Goal: Task Accomplishment & Management: Manage account settings

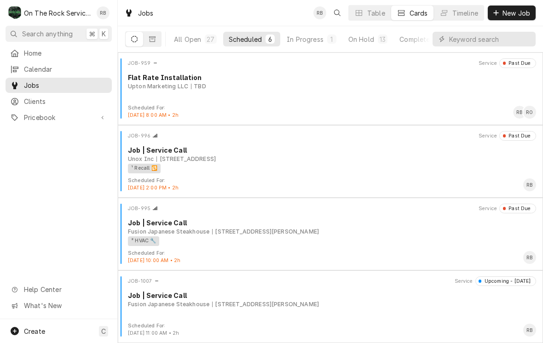
click at [188, 40] on div "All Open" at bounding box center [187, 39] width 27 height 10
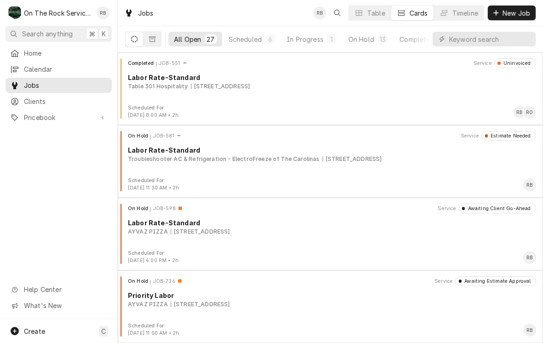
click at [309, 36] on div "In Progress" at bounding box center [305, 39] width 37 height 10
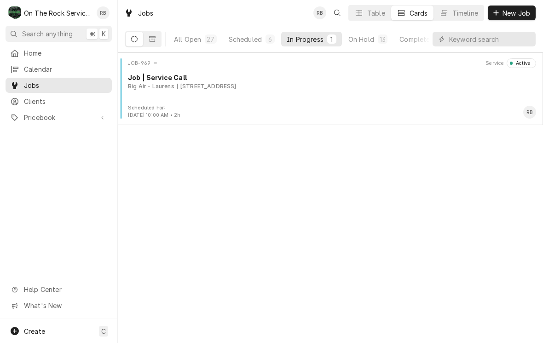
click at [236, 83] on div "[STREET_ADDRESS]" at bounding box center [206, 86] width 59 height 8
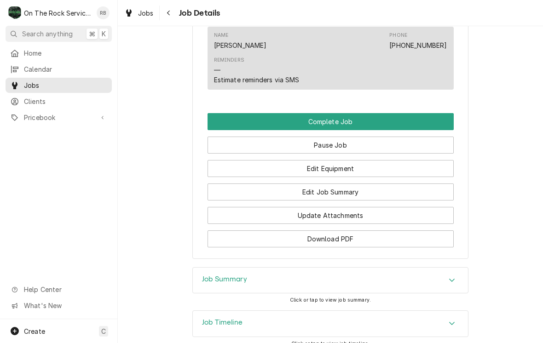
scroll to position [787, 0]
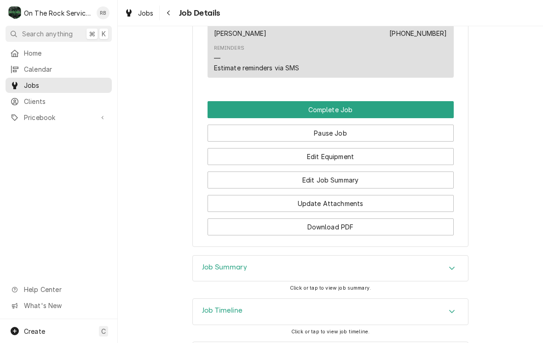
click at [382, 155] on button "Edit Equipment" at bounding box center [330, 156] width 246 height 17
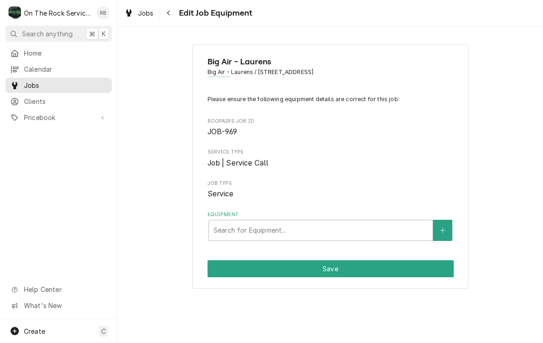
click at [448, 224] on button "Equipment" at bounding box center [442, 230] width 19 height 21
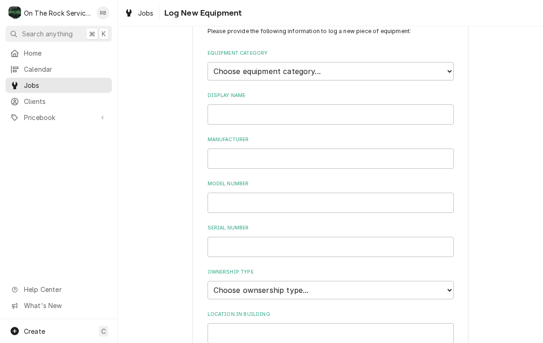
scroll to position [20, 0]
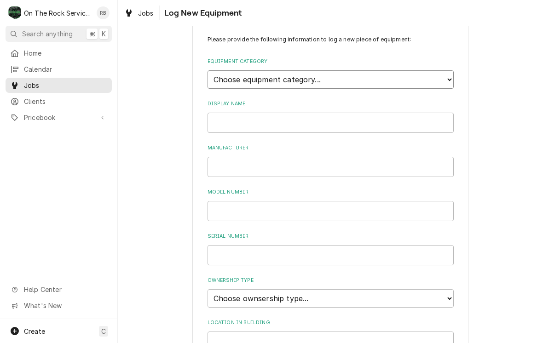
click at [448, 75] on select "Choose equipment category... Cooking Equipment Fryers Ice Machines Ovens and Ra…" at bounding box center [330, 79] width 246 height 18
select select "8"
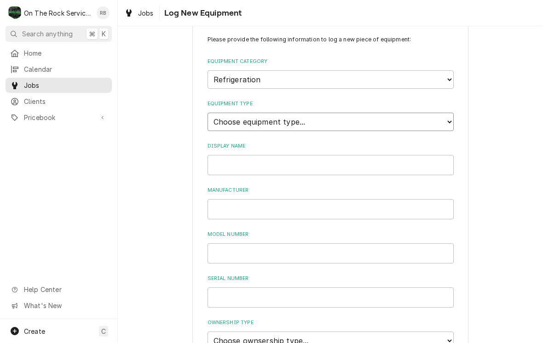
click at [446, 116] on select "Choose equipment type... Bar Refrigeration Blast Chiller Chef Base Freezer Chef…" at bounding box center [330, 122] width 246 height 18
select select "65"
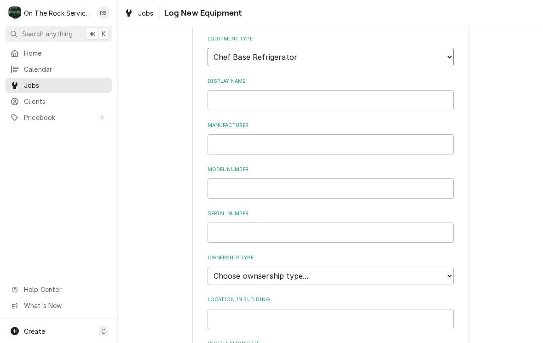
scroll to position [92, 0]
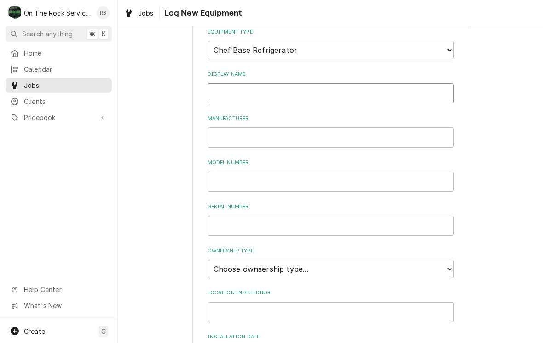
click at [407, 85] on input "Display Name" at bounding box center [330, 93] width 246 height 20
type input "Base"
click at [385, 127] on input "Manufacturer" at bounding box center [330, 137] width 246 height 20
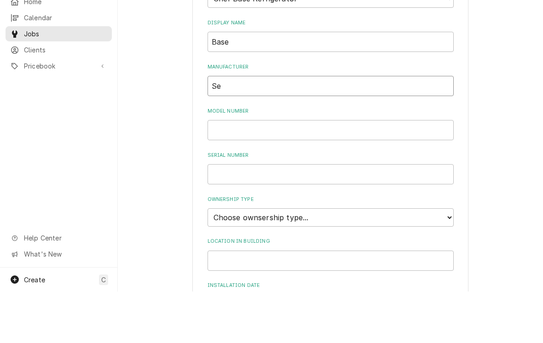
type input "S"
type input "Serv-ware"
click at [384, 172] on input "Model Number" at bounding box center [330, 182] width 246 height 20
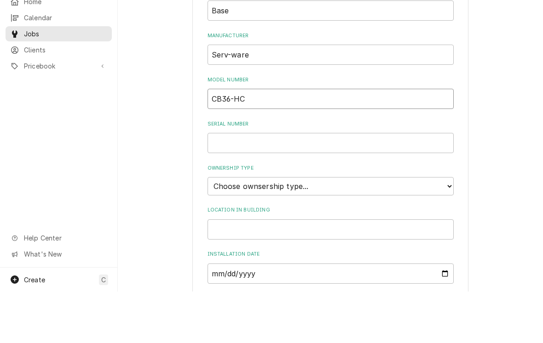
scroll to position [142, 0]
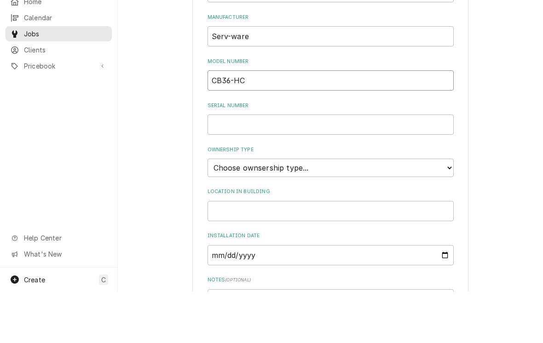
type input "CB36-HC"
click at [342, 166] on input "Serial Number" at bounding box center [330, 176] width 246 height 20
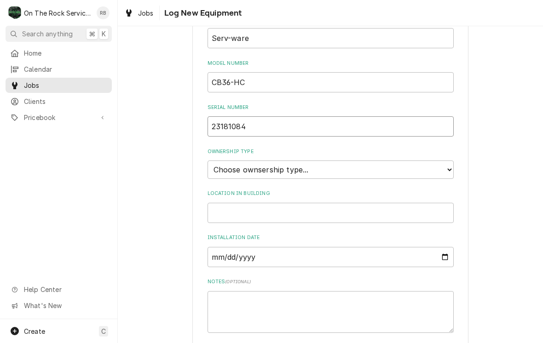
scroll to position [192, 0]
type input "23181084"
click at [424, 160] on select "Choose ownsership type... Unknown Owned Leased Rented" at bounding box center [330, 169] width 246 height 18
select select "1"
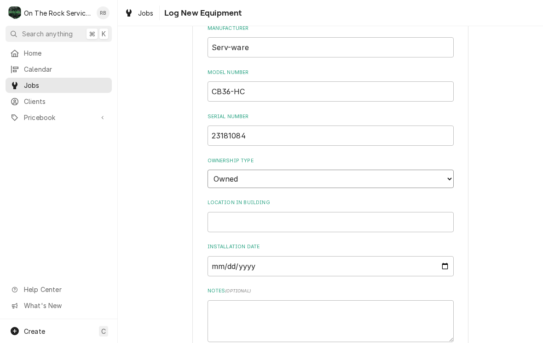
scroll to position [181, 0]
click at [415, 213] on input "Location in Building" at bounding box center [330, 223] width 246 height 20
click at [209, 213] on input "Kitchen" at bounding box center [330, 223] width 246 height 20
click at [368, 213] on input "Kitchen" at bounding box center [330, 223] width 246 height 20
click at [361, 213] on input "Kitchen" at bounding box center [330, 223] width 246 height 20
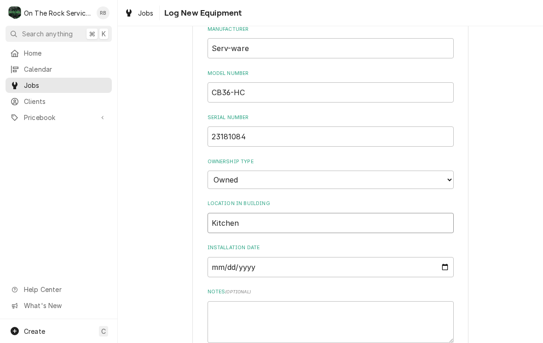
click at [210, 213] on input "Kitchen" at bounding box center [330, 223] width 246 height 20
click at [307, 213] on input "In the Kitchen" at bounding box center [330, 223] width 246 height 20
click at [302, 213] on input "In the Kitchen" at bounding box center [330, 223] width 246 height 20
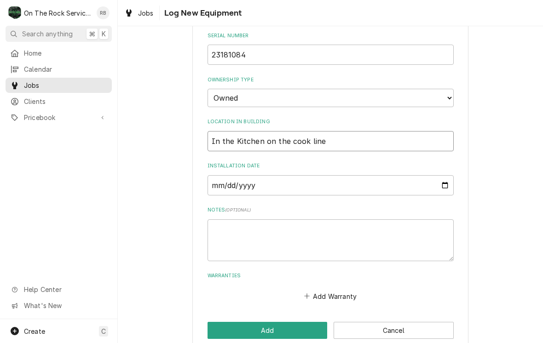
scroll to position [262, 0]
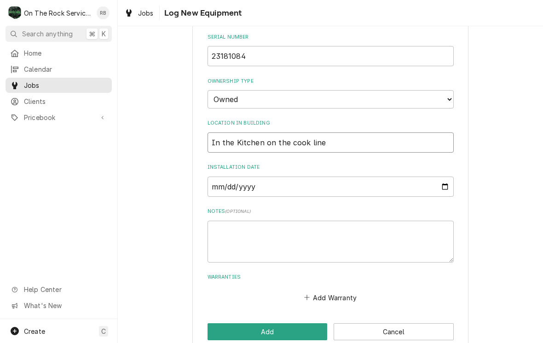
type input "In the Kitchen on the cook line"
click at [380, 177] on input "Installation Date" at bounding box center [330, 187] width 246 height 20
click at [394, 177] on input "2025-08-20" at bounding box center [330, 187] width 246 height 20
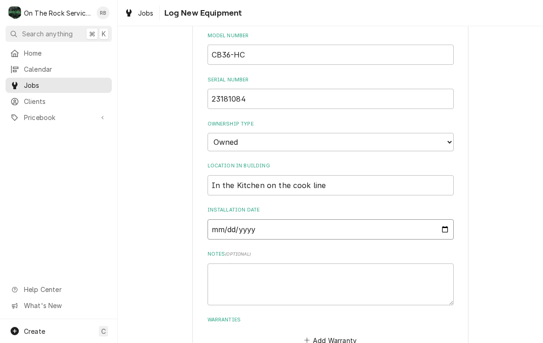
scroll to position [203, 0]
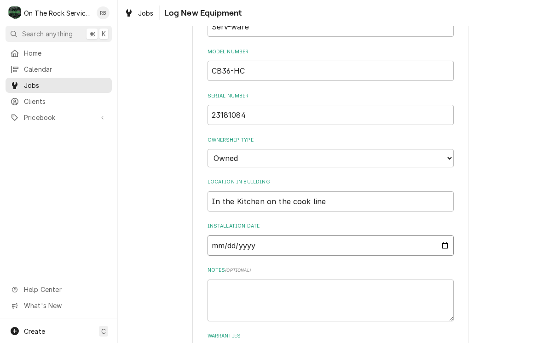
click at [424, 235] on input "2025-08-20" at bounding box center [330, 245] width 246 height 20
click at [414, 238] on input "2025-08-20" at bounding box center [330, 245] width 246 height 20
click at [407, 235] on input "2025-08-20" at bounding box center [330, 245] width 246 height 20
click at [337, 235] on input "0001-01-20" at bounding box center [330, 245] width 246 height 20
click at [333, 235] on input "0001-01-20" at bounding box center [330, 245] width 246 height 20
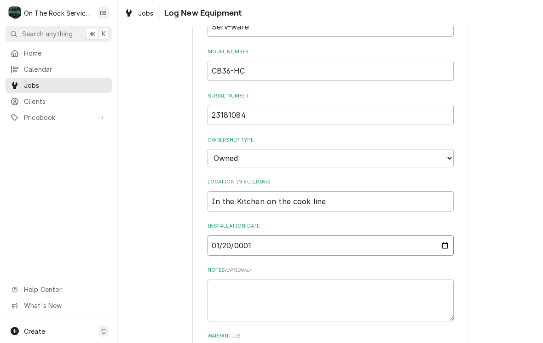
click at [365, 235] on input "0001-01-20" at bounding box center [330, 245] width 246 height 20
click at [389, 235] on input "0001-01-20" at bounding box center [330, 245] width 246 height 20
click at [370, 235] on input "0001-01-01" at bounding box center [330, 245] width 246 height 20
click at [332, 235] on input "0001-01-03" at bounding box center [330, 245] width 246 height 20
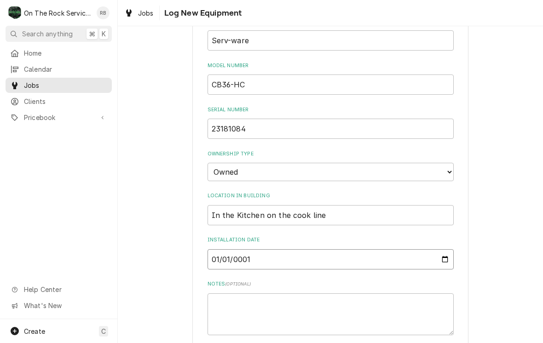
scroll to position [180, 0]
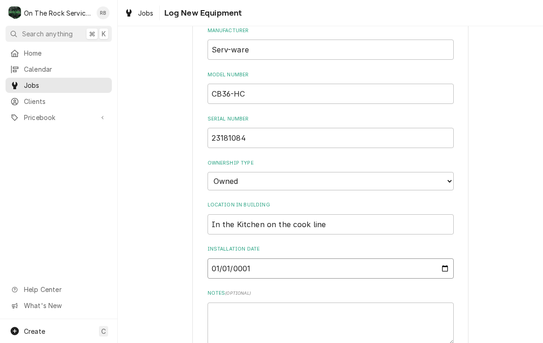
click at [412, 258] on input "0001-01-01" at bounding box center [330, 268] width 246 height 20
click at [407, 258] on input "0001-01-01" at bounding box center [330, 268] width 246 height 20
click at [374, 258] on input "0001-12-31" at bounding box center [330, 268] width 246 height 20
click at [390, 258] on input "0001-01-01" at bounding box center [330, 268] width 246 height 20
type input "0001-12-31"
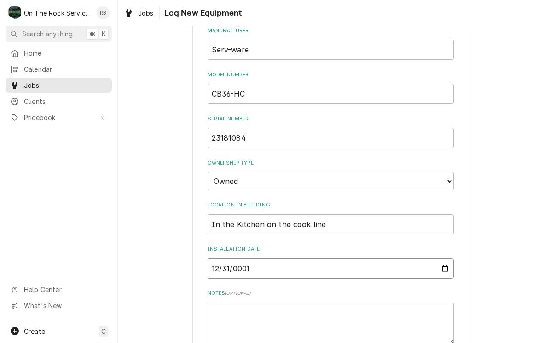
click at [407, 258] on input "0001-12-31" at bounding box center [330, 268] width 246 height 20
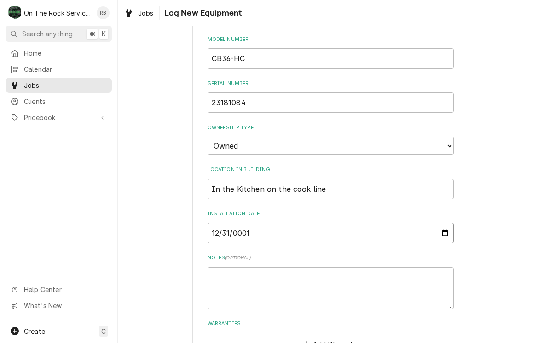
scroll to position [217, 0]
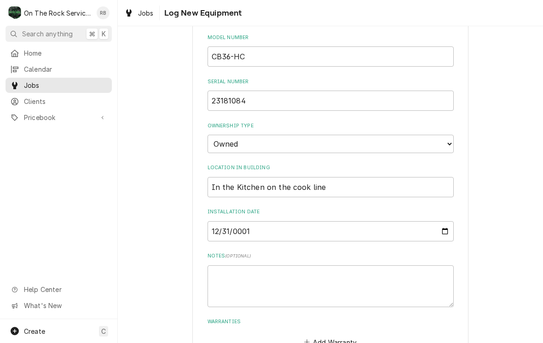
click at [516, 300] on div "Please provide the following information to log a new piece of equipment: Equip…" at bounding box center [330, 112] width 425 height 586
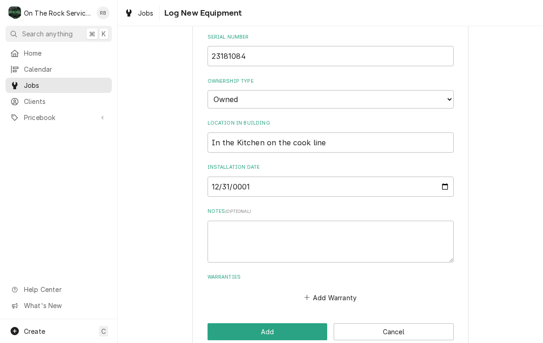
scroll to position [262, 0]
click at [382, 222] on textarea "Notes ( optional )" at bounding box center [330, 242] width 246 height 42
type textarea "x"
type textarea "8"
type textarea "x"
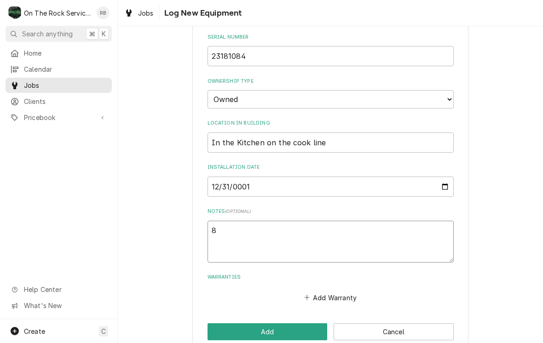
type textarea "8/"
type textarea "x"
type textarea "8/2"
type textarea "x"
type textarea "8/20"
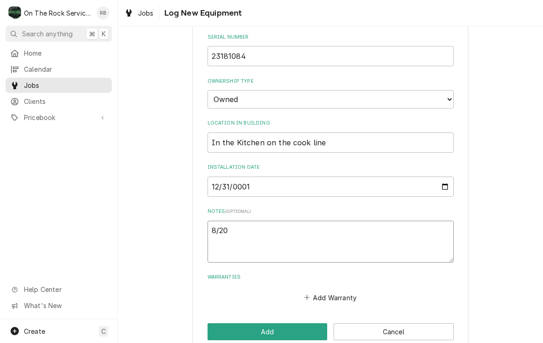
type textarea "x"
type textarea "8/20/"
type textarea "x"
type textarea "8/20/2"
type textarea "x"
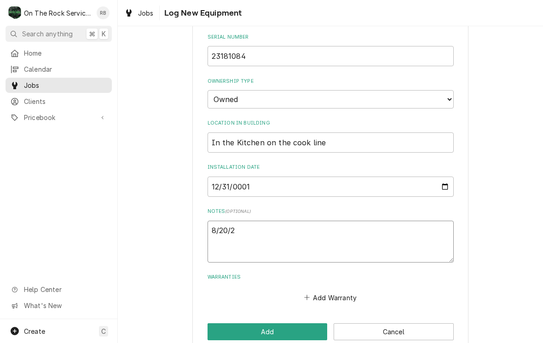
type textarea "8/20/25"
type textarea "x"
type textarea "8/20/25"
type textarea "x"
type textarea "8/20/25 R"
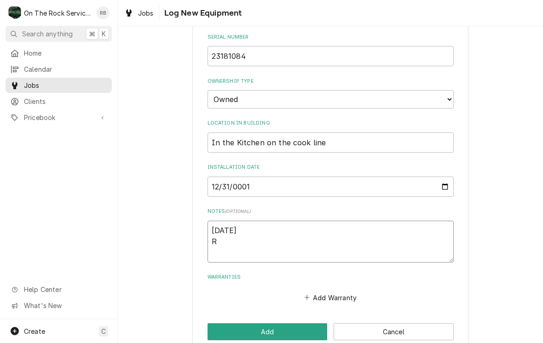
type textarea "x"
type textarea "8/20/25 Ra"
type textarea "x"
type textarea "8/20/25 Ray"
type textarea "x"
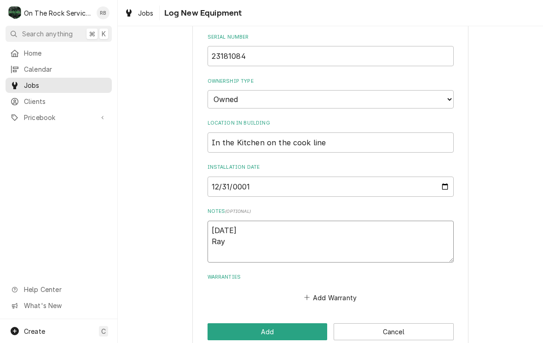
type textarea "8/20/25 Ray"
type textarea "x"
type textarea "8/20/25 Ray a"
type textarea "x"
type textarea "8/20/25 Ray an"
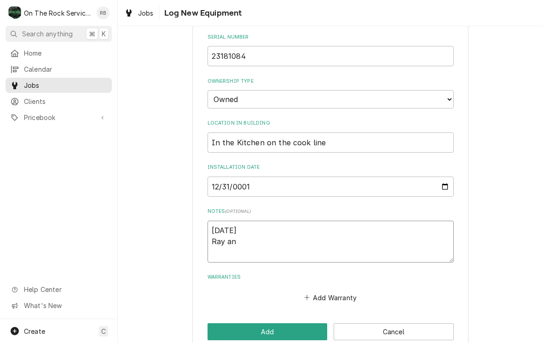
type textarea "x"
type textarea "8/20/25 Ray and"
type textarea "x"
type textarea "8/20/25 Ray and"
type textarea "x"
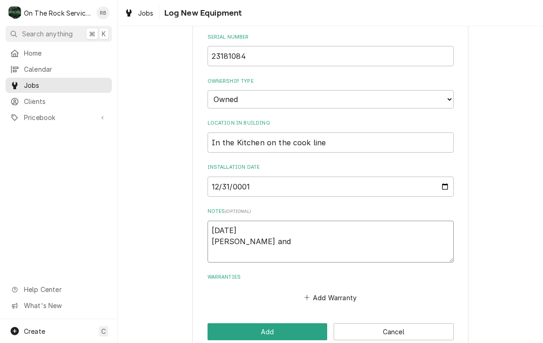
type textarea "8/20/25 Ray and i"
type textarea "x"
type textarea "8/20/25 Ray and iz"
type textarea "x"
type textarea "8/20/25 Ray and izz"
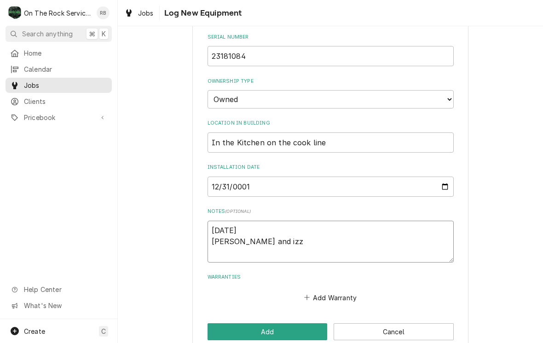
type textarea "x"
type textarea "8/20/25 Ray and izzy"
type textarea "x"
type textarea "8/20/25 Ray and izzyb"
type textarea "x"
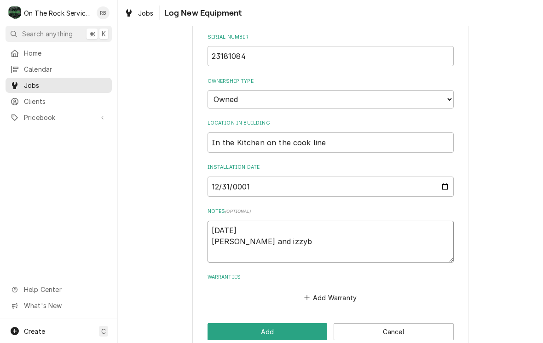
type textarea "8/20/25 Ray and izzy"
type textarea "x"
type textarea "8/20/25 Ray and izz"
type textarea "x"
type textarea "8/20/25 Ray and iz"
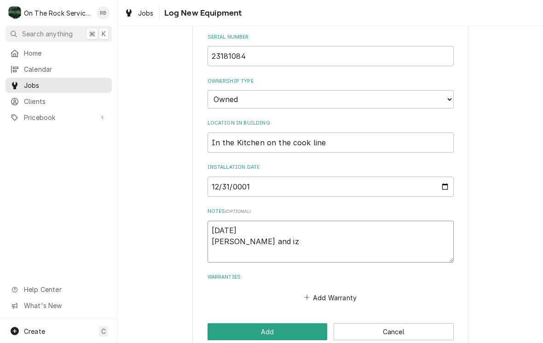
type textarea "x"
type textarea "8/20/25 Ray and i"
type textarea "x"
type textarea "8/20/25 Ray and"
type textarea "x"
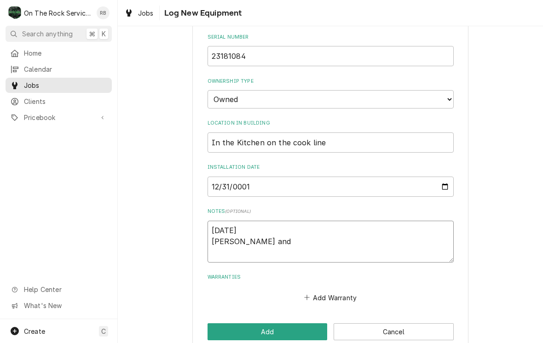
type textarea "8/20/25 Ray and i"
type textarea "x"
type textarea "8/20/25 Ray and iz"
type textarea "x"
type textarea "8/20/25 Ray and izz"
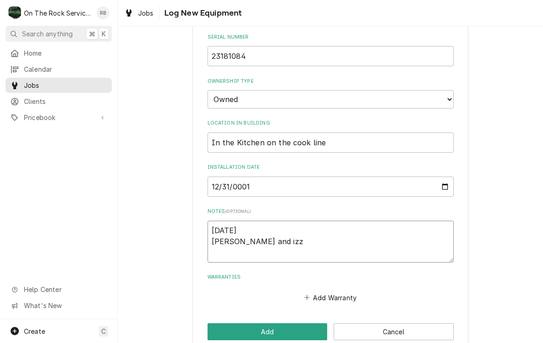
type textarea "x"
type textarea "8/20/25 Ray and izzy"
type textarea "x"
type textarea "8/20/25 Ray and Izzy"
type textarea "x"
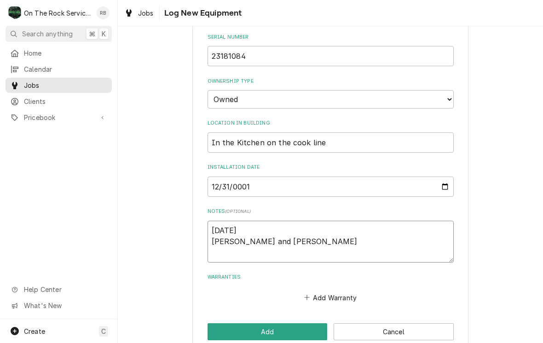
type textarea "8/20/25 Ray and Izzy"
type textarea "x"
type textarea "8/20/25 Ray and Izzy p"
type textarea "x"
type textarea "8/20/25 Ray and Izzy pr"
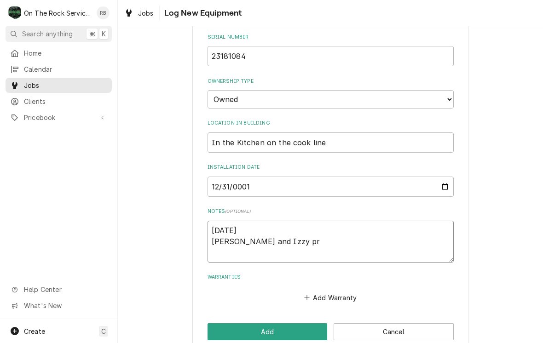
type textarea "x"
type textarea "8/20/25 Ray and Izzy pro"
type textarea "x"
type textarea "8/20/25 Ray and Izzy prov"
type textarea "x"
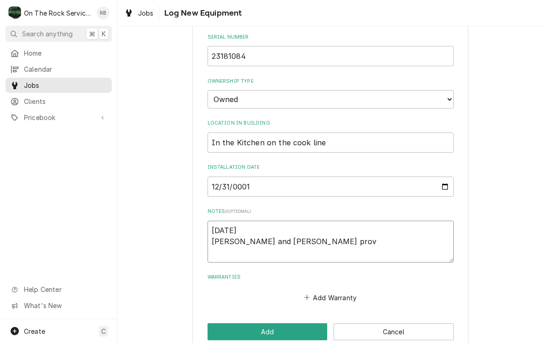
type textarea "8/20/25 Ray and Izzy provi"
type textarea "x"
type textarea "8/20/25 Ray and Izzy provided"
type textarea "x"
type textarea "8/20/25 Ray and Izzy provided"
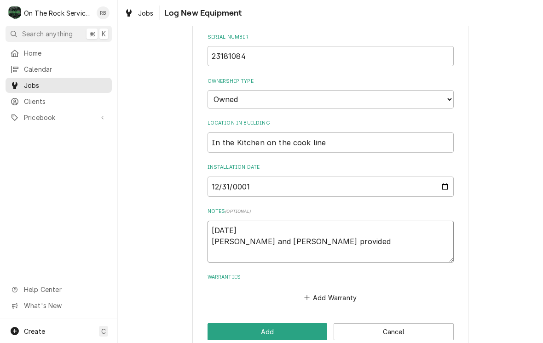
type textarea "x"
type textarea "8/20/25 Ray and Izzy provided s"
type textarea "x"
type textarea "8/20/25 Ray and Izzy provided se"
type textarea "x"
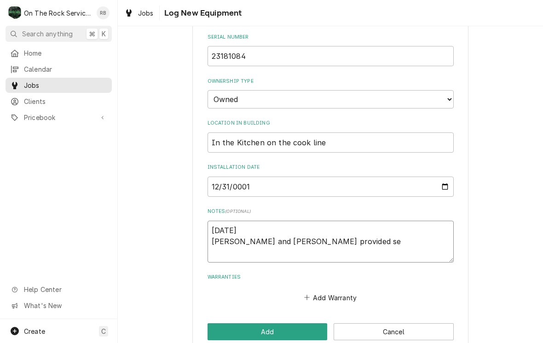
type textarea "8/20/25 Ray and Izzy provided ser"
type textarea "x"
type textarea "8/20/25 Ray and Izzy provided serv"
type textarea "x"
type textarea "8/20/25 Ray and Izzy provided service"
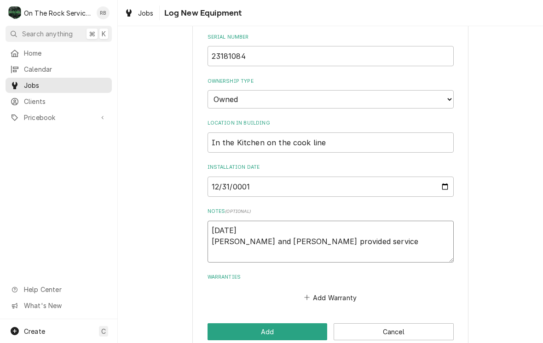
type textarea "x"
type textarea "8/20/25 Ray and Izzy provided service"
type textarea "x"
type textarea "8/20/25 Ray and Izzy provided service p"
type textarea "x"
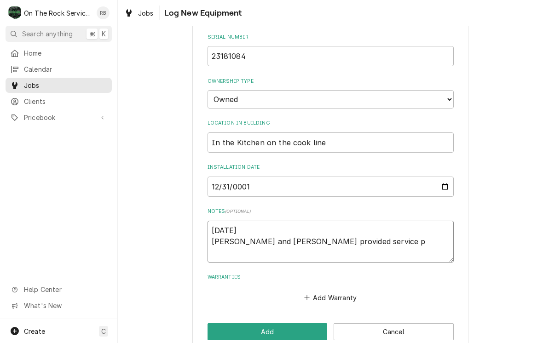
type textarea "8/20/25 Ray and Izzy provided service pa"
type textarea "x"
type textarea "8/20/25 Ray and Izzy provided service par"
type textarea "x"
type textarea "8/20/25 Ray and Izzy provided service part"
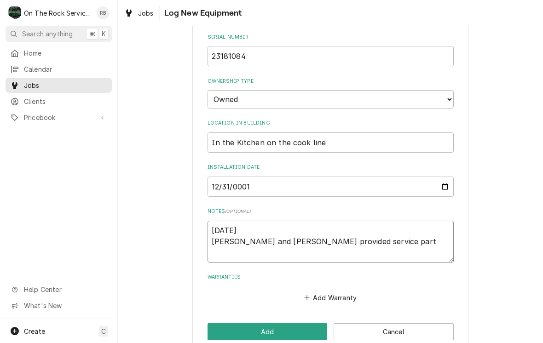
type textarea "x"
type textarea "8/20/25 Ray and Izzy provided service parts"
type textarea "x"
type textarea "8/20/25 Ray and Izzy provided service parts"
type textarea "x"
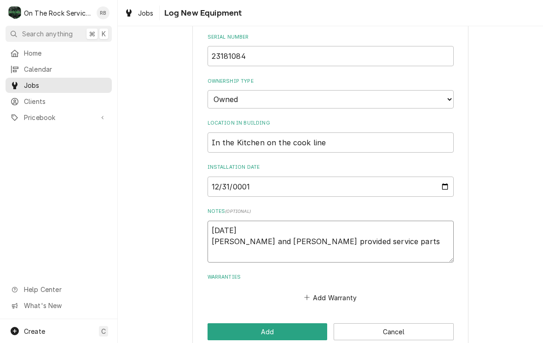
type textarea "8/20/25 Ray and Izzy provided service parts a"
type textarea "x"
type textarea "8/20/25 Ray and Izzy provided service parts an"
type textarea "x"
type textarea "8/20/25 Ray and Izzy provided service parts and"
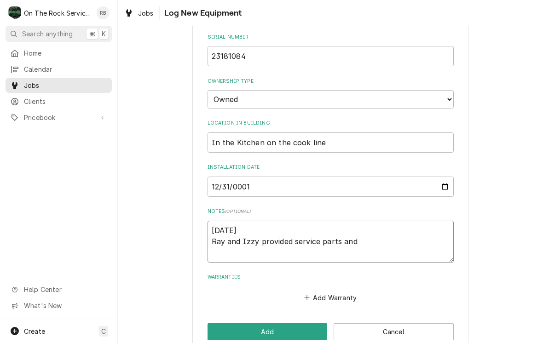
type textarea "x"
type textarea "8/20/25 Ray and Izzy provided service parts and l"
type textarea "x"
type textarea "8/20/25 Ray and Izzy provided service parts and lo"
type textarea "x"
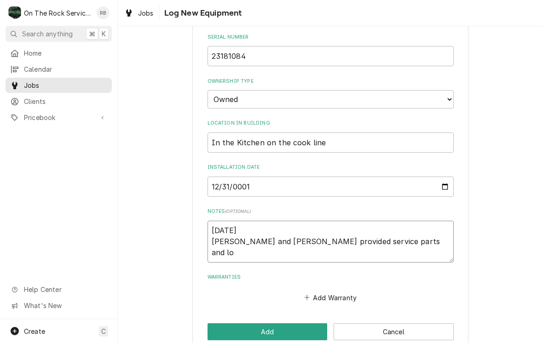
type textarea "8/20/25 Ray and Izzy provided service parts and l"
type textarea "x"
type textarea "8/20/25 Ray and Izzy provided service parts and la"
type textarea "x"
type textarea "8/20/25 Ray and Izzy provided service parts and lab"
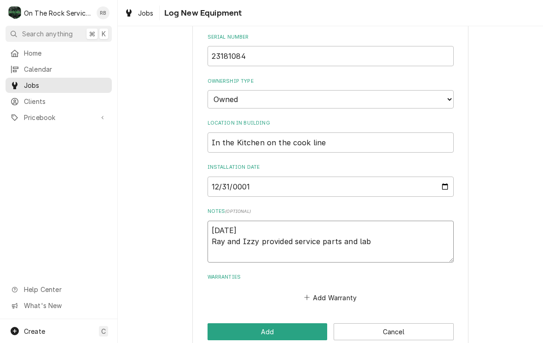
type textarea "x"
type textarea "8/20/25 Ray and Izzy provided service parts and labo"
type textarea "x"
type textarea "8/20/25 Ray and Izzy provided service parts and labor"
type textarea "x"
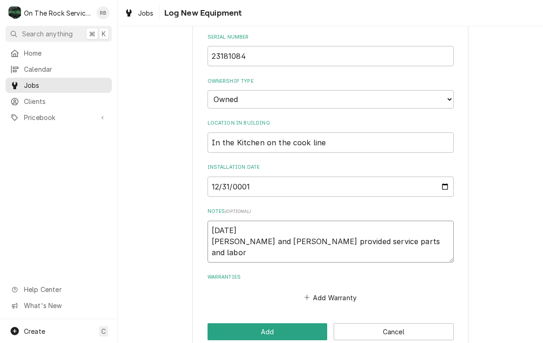
type textarea "8/20/25 Ray and Izzy provided service parts and labor"
type textarea "x"
type textarea "8/20/25 Ray and Izzy provided service parts and labor t"
type textarea "x"
type textarea "8/20/25 Ray and Izzy provided service parts and labor to"
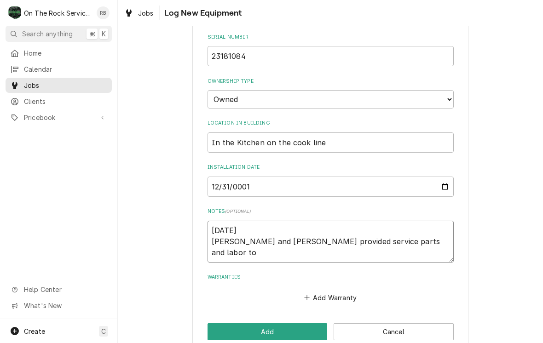
type textarea "x"
type textarea "8/20/25 Ray and Izzy provided service parts and labor to"
type textarea "x"
type textarea "8/20/25 Ray and Izzy provided service parts and labor to d"
type textarea "x"
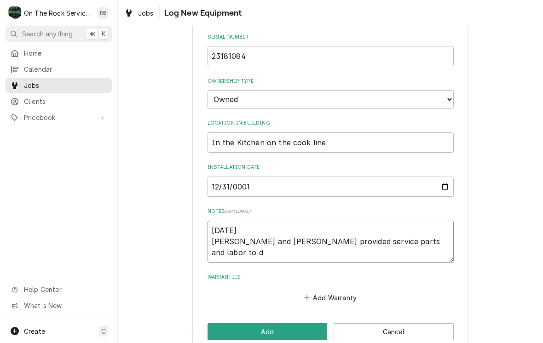
type textarea "8/20/25 Ray and Izzy provided service parts and labor to di"
type textarea "x"
type textarea "8/20/25 Ray and Izzy provided service parts and labor to diagnose"
type textarea "x"
type textarea "8/20/25 Ray and Izzy provided service parts and labor to diagnose"
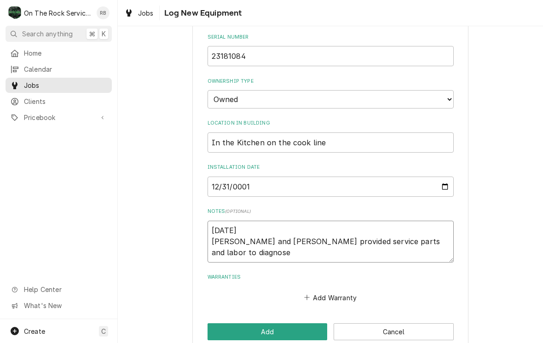
type textarea "x"
type textarea "8/20/25 Ray and Izzy provided service parts and labor to diagnose u"
type textarea "x"
type textarea "8/20/25 Ray and Izzy provided service parts and labor to diagnose un"
type textarea "x"
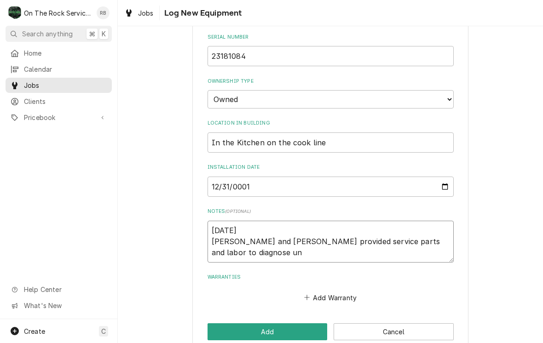
type textarea "8/20/25 Ray and Izzy provided service parts and labor to diagnose uni"
type textarea "x"
type textarea "8/20/25 Ray and Izzy provided service parts and labor to diagnose unit"
type textarea "x"
type textarea "8/20/25 Ray and Izzy provided service parts and labor to diagnose unit"
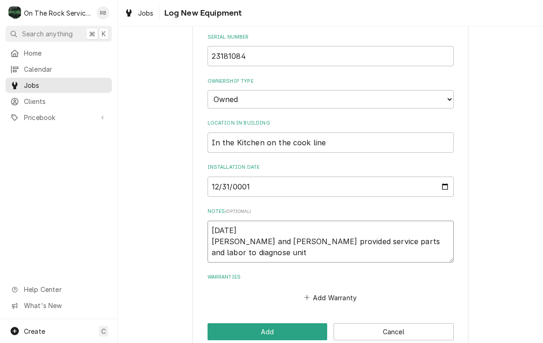
type textarea "x"
type textarea "8/20/25 Ray and Izzy provided service parts and labor to diagnose unit t"
type textarea "x"
type textarea "8/20/25 Ray and Izzy provided service parts and labor to diagnose unit th"
type textarea "x"
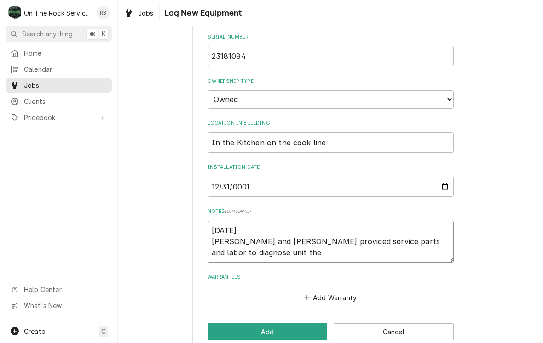
type textarea "8/20/25 Ray and Izzy provided service parts and labor to diagnose unit the"
type textarea "x"
type textarea "8/20/25 Ray and Izzy provided service parts and labor to diagnose unit the u"
type textarea "x"
type textarea "8/20/25 Ray and Izzy provided service parts and labor to diagnose unit the un"
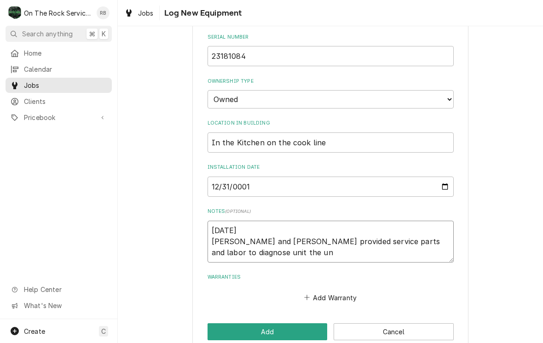
type textarea "x"
type textarea "8/20/25 Ray and Izzy provided service parts and labor to diagnose unit the uni"
type textarea "x"
type textarea "8/20/25 Ray and Izzy provided service parts and labor to diagnose unit the unit"
type textarea "x"
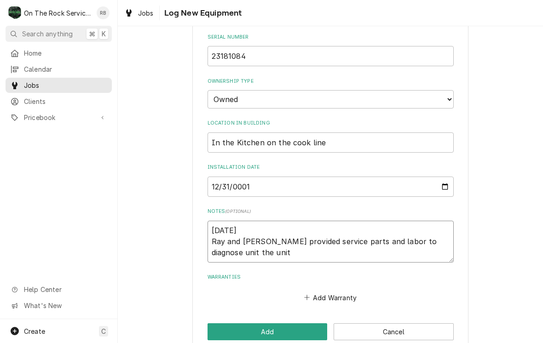
type textarea "8/20/25 Ray and Izzy provided service parts and labor to diagnose unit the unit"
type textarea "x"
type textarea "8/20/25 Ray and Izzy provided service parts and labor to diagnose unit the unit…"
type textarea "x"
type textarea "8/20/25 Ray and Izzy provided service parts and labor to diagnose unit the unit…"
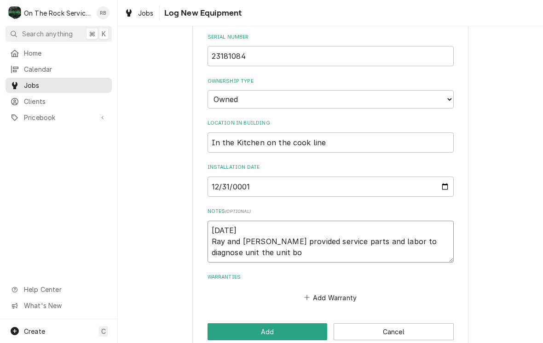
type textarea "x"
type textarea "8/20/25 Ray and Izzy provided service parts and labor to diagnose unit the unit…"
type textarea "x"
type textarea "8/20/25 Ray and Izzy provided service parts and labor to diagnose unit the unit…"
type textarea "x"
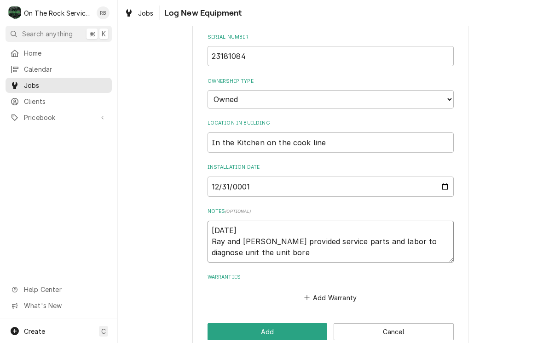
type textarea "8/20/25 Ray and Izzy provided service parts and labor to diagnose unit the unit…"
type textarea "x"
type textarea "8/20/25 Ray and Izzy provided service parts and labor to diagnose unit the unit…"
type textarea "x"
type textarea "8/20/25 Ray and Izzy provided service parts and labor to diagnose unit the unit…"
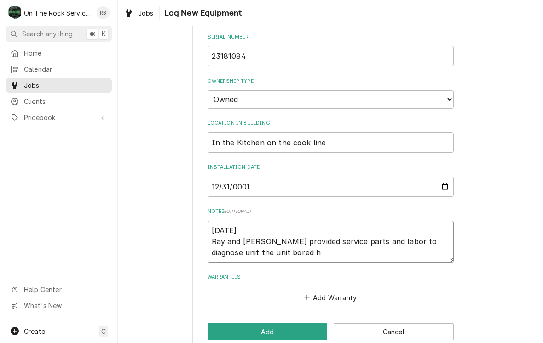
type textarea "x"
type textarea "8/20/25 Ray and Izzy provided service parts and labor to diagnose unit the unit…"
type textarea "x"
type textarea "8/20/25 Ray and Izzy provided service parts and labor to diagnose unit the unit…"
type textarea "x"
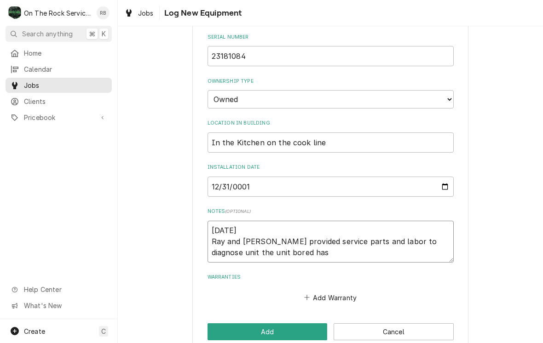
type textarea "8/20/25 Ray and Izzy provided service parts and labor to diagnose unit the unit…"
click at [432, 223] on textarea "8/20/25 Ray and Izzy provided service parts and labor to diagnose unit the unit…" at bounding box center [330, 242] width 246 height 42
type textarea "x"
type textarea "8/20/25 Ray and Izzy provided service parts and labor to diagnose unit, the uni…"
click at [287, 239] on textarea "8/20/25 Ray and Izzy provided service parts and labor to diagnose unit, the uni…" at bounding box center [330, 242] width 246 height 42
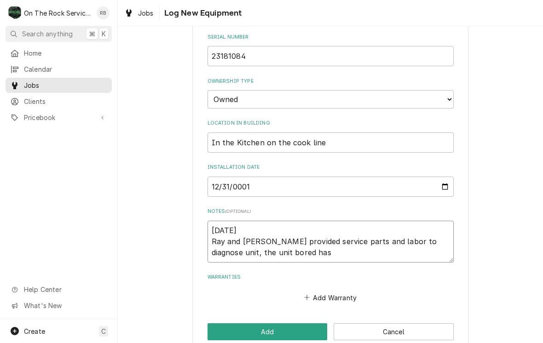
type textarea "x"
type textarea "8/20/25 Ray and Izzy provided service parts and labor to diagnose unit, the uni…"
type textarea "x"
type textarea "8/20/25 Ray and Izzy provided service parts and labor to diagnose unit, the uni…"
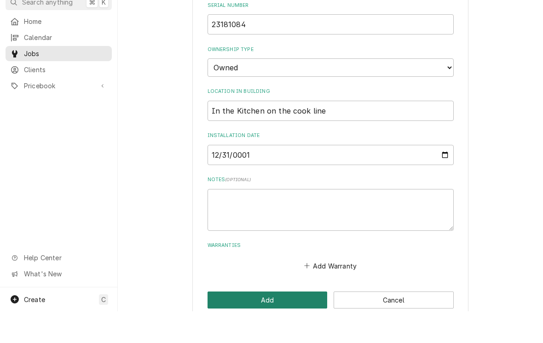
click at [261, 323] on button "Add" at bounding box center [267, 331] width 120 height 17
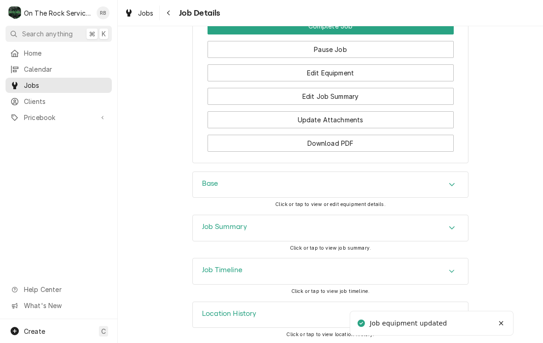
scroll to position [870, 0]
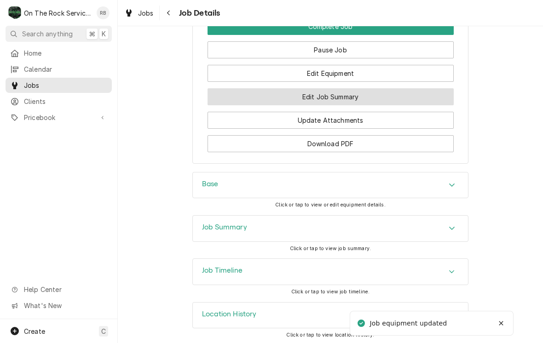
click at [315, 92] on button "Edit Job Summary" at bounding box center [330, 96] width 246 height 17
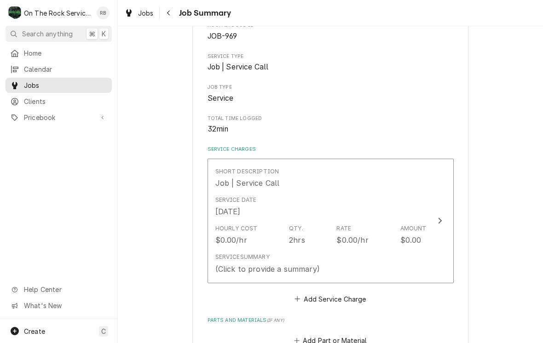
scroll to position [104, 0]
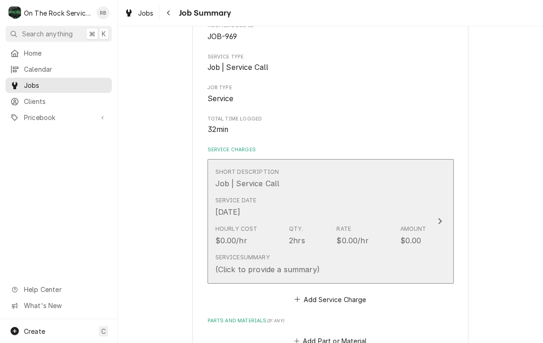
click at [324, 224] on div "Hourly Cost $0.00/hr Qty. 2hrs Rate $0.00/hr Amount $0.00" at bounding box center [320, 235] width 211 height 29
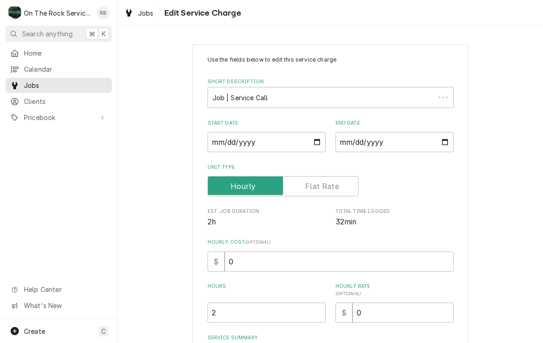
click at [218, 203] on div "Use the fields below to edit this service charge Short Description Job | Servic…" at bounding box center [330, 222] width 246 height 333
click at [217, 221] on span "2h" at bounding box center [266, 222] width 118 height 11
click at [226, 226] on span "2h" at bounding box center [266, 222] width 118 height 11
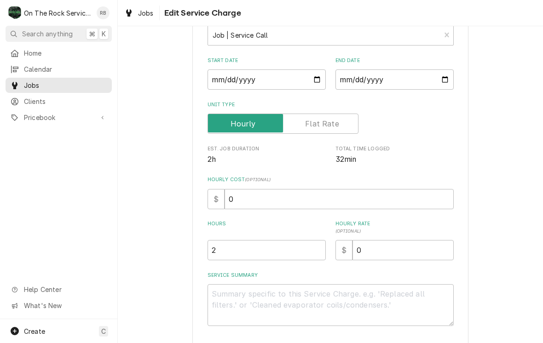
scroll to position [70, 0]
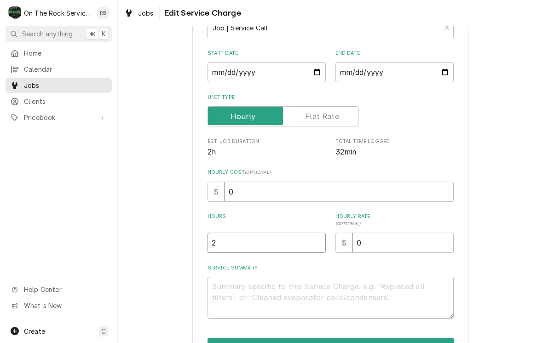
click at [267, 237] on input "2" at bounding box center [266, 243] width 118 height 20
type textarea "x"
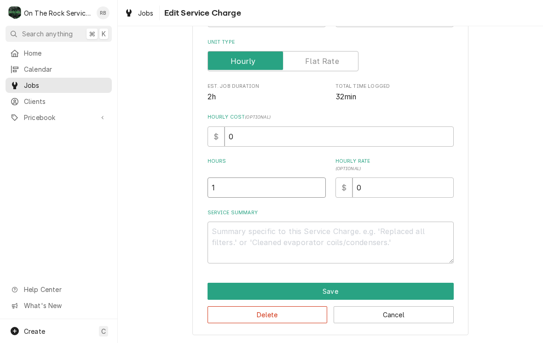
scroll to position [125, 0]
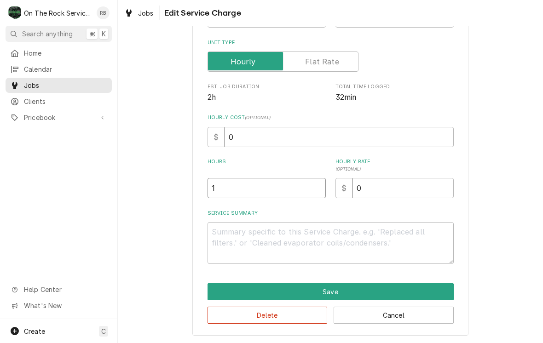
type input "1"
click at [401, 236] on textarea "Service Summary" at bounding box center [330, 243] width 246 height 42
type textarea "x"
type textarea "r"
type textarea "x"
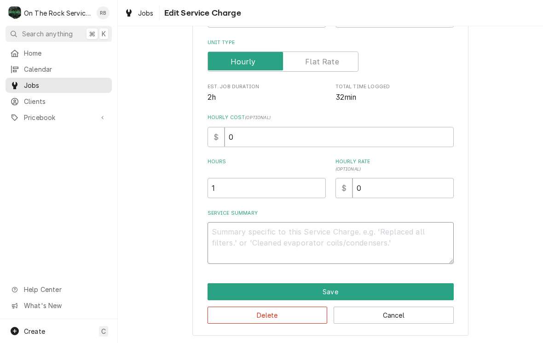
type textarea "x"
type textarea "8"
type textarea "x"
type textarea "8/"
type textarea "x"
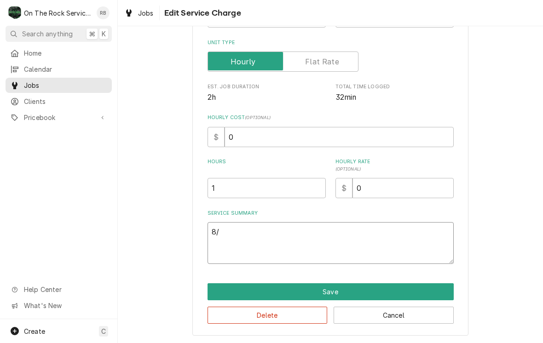
type textarea "8/2"
type textarea "x"
type textarea "8/20"
type textarea "x"
type textarea "8/20/"
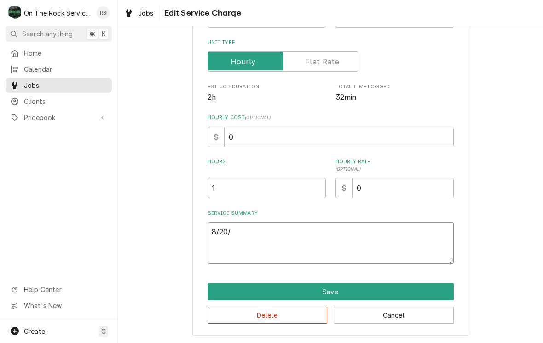
type textarea "x"
type textarea "8/20/2"
type textarea "x"
type textarea "[DATE]"
type textarea "x"
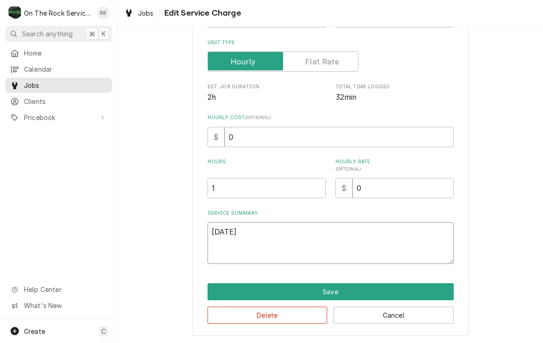
type textarea "[DATE]"
type textarea "x"
type textarea "8/20/25 R"
type textarea "x"
type textarea "8/20/25 Ra"
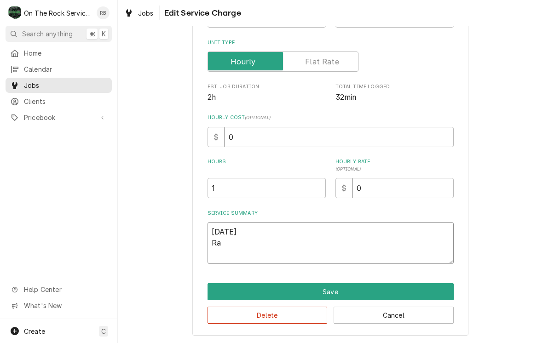
type textarea "x"
type textarea "8/20/25 Ray"
type textarea "x"
type textarea "8/20/25 Ray"
type textarea "x"
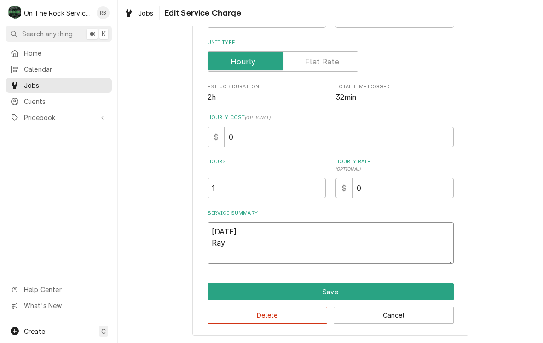
type textarea "8/20/25 Ray a"
type textarea "x"
type textarea "8/20/25 Ray an"
type textarea "x"
type textarea "8/20/25 Ray and"
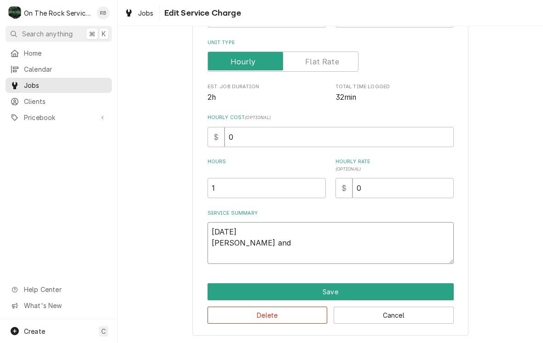
type textarea "x"
type textarea "8/20/25 Ray and"
type textarea "x"
type textarea "8/20/25 Ray and i"
type textarea "x"
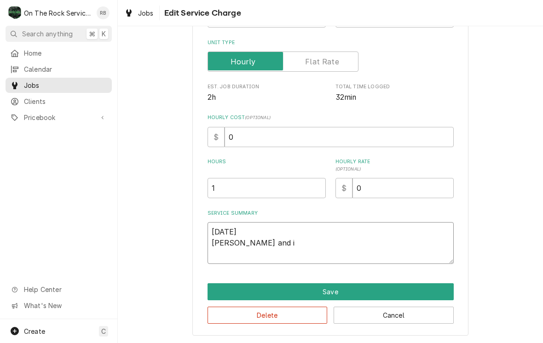
type textarea "8/20/25 Ray and iz"
type textarea "x"
type textarea "8/20/25 Ray and izz"
type textarea "x"
type textarea "8/20/25 Ray and izzy"
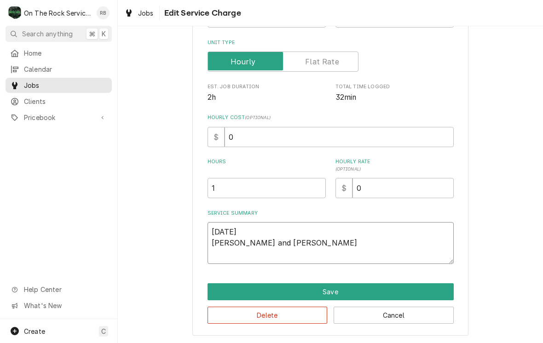
type textarea "x"
type textarea "8/20/25 Ray and izzy"
type textarea "x"
type textarea "8/20/25 Ray and izzy"
type textarea "x"
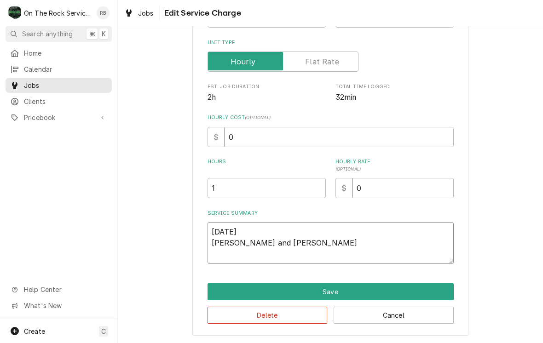
type textarea "8/20/25 Ray and izz"
type textarea "x"
type textarea "8/20/25 Ray and iz"
type textarea "x"
type textarea "8/20/25 Ray and i"
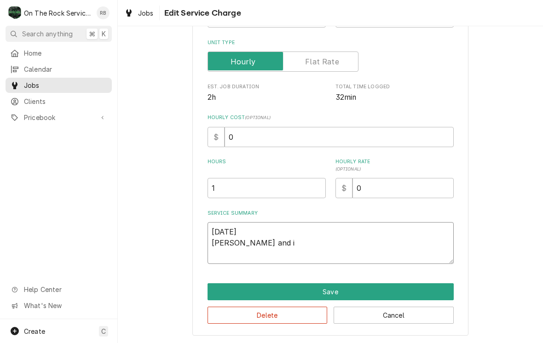
type textarea "x"
type textarea "8/20/25 Ray and"
type textarea "x"
type textarea "8/20/25 Ray and I"
type textarea "x"
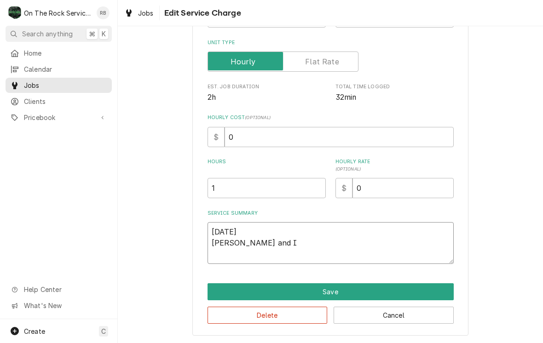
type textarea "8/20/25 Ray and Iz"
type textarea "x"
type textarea "8/20/25 Ray and Izz"
type textarea "x"
type textarea "8/20/25 Ray and Izzy"
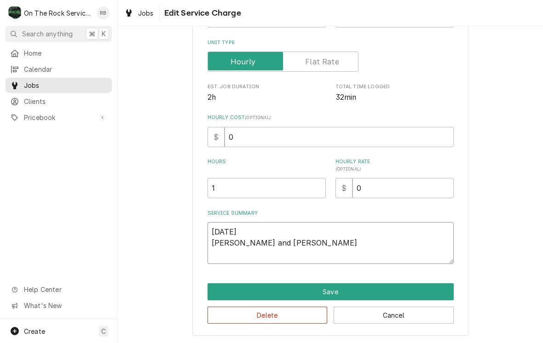
type textarea "x"
type textarea "8/20/25 Ray and Izzy"
type textarea "x"
type textarea "8/20/25 Ray and Izzy p"
type textarea "x"
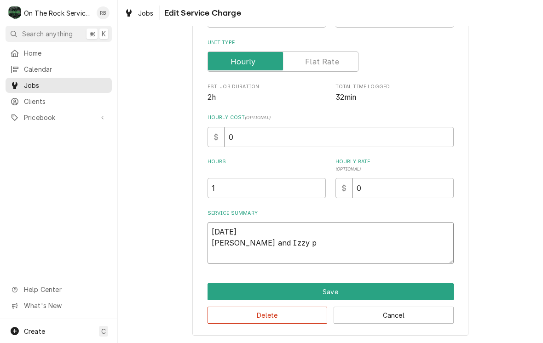
type textarea "8/20/25 Ray and Izzy pr"
type textarea "x"
type textarea "8/20/25 Ray and Izzy pro"
type textarea "x"
type textarea "8/20/25 Ray and Izzy prov"
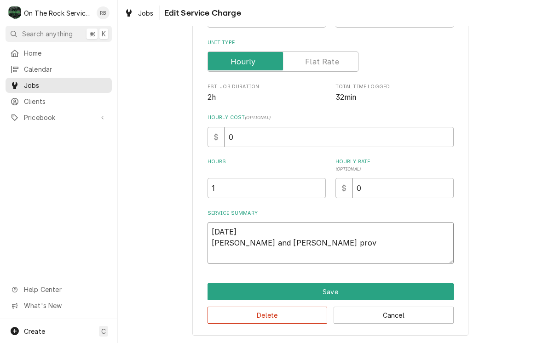
type textarea "x"
type textarea "8/20/25 Ray and Izzy provided"
type textarea "x"
type textarea "8/20/25 Ray and Izzy provided"
type textarea "x"
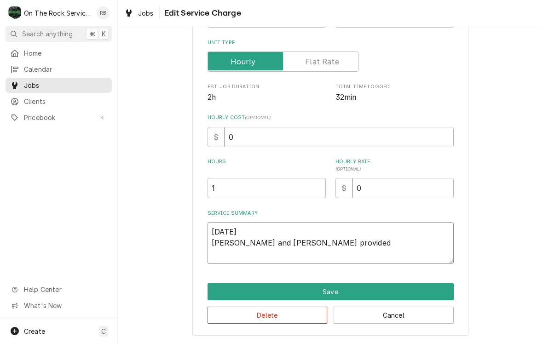
type textarea "8/20/25 Ray and Izzy provided s"
type textarea "x"
type textarea "8/20/25 Ray and Izzy provided se"
type textarea "x"
type textarea "8/20/25 Ray and Izzy provided ser"
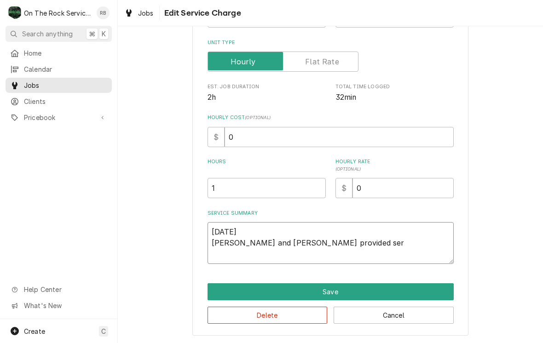
type textarea "x"
type textarea "8/20/25 Ray and Izzy provided service"
type textarea "x"
type textarea "8/20/25 Ray and Izzy provided service"
type textarea "x"
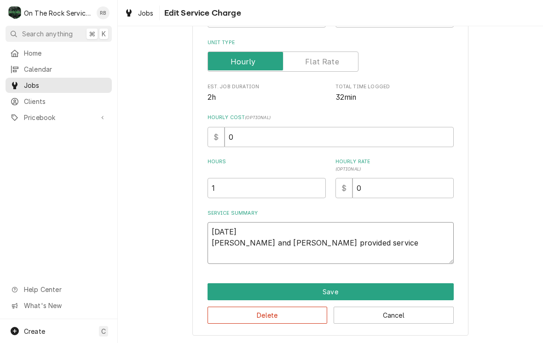
type textarea "8/20/25 Ray and Izzy provided service p"
type textarea "x"
type textarea "8/20/25 Ray and Izzy provided service pa"
type textarea "x"
type textarea "8/20/25 Ray and Izzy provided service par"
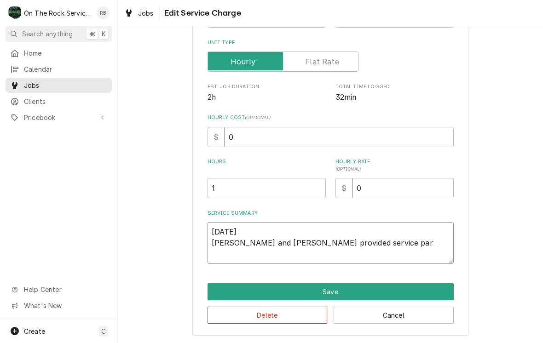
type textarea "x"
type textarea "8/20/25 Ray and Izzy provided service part"
type textarea "x"
type textarea "8/20/25 Ray and Izzy provided service parts"
type textarea "x"
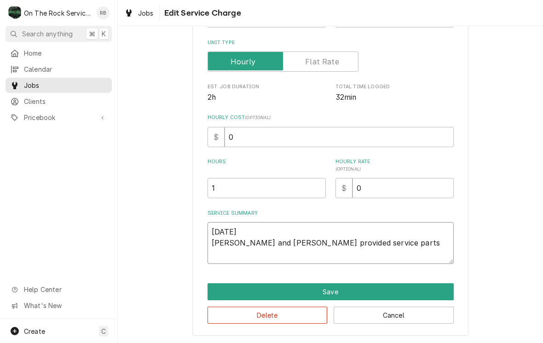
type textarea "8/20/25 Ray and Izzy provided service parts"
type textarea "x"
type textarea "8/20/25 Ray and Izzy provided service parts a"
type textarea "x"
type textarea "8/20/25 Ray and Izzy provided service parts an"
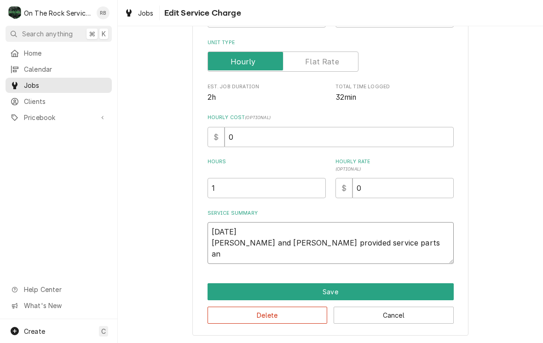
type textarea "x"
type textarea "8/20/25 Ray and Izzy provided service parts and"
type textarea "x"
type textarea "8/20/25 Ray and Izzy provided service parts and l"
type textarea "x"
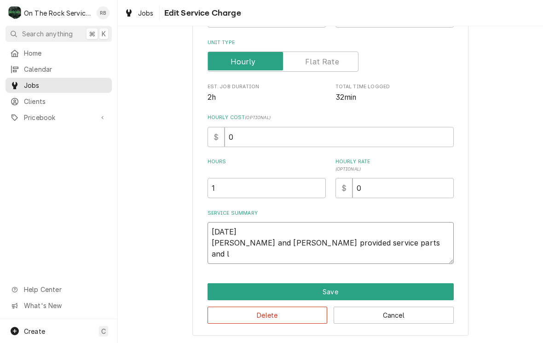
type textarea "8/20/25 Ray and Izzy provided service parts and la"
type textarea "x"
type textarea "8/20/25 Ray and Izzy provided service parts and lab"
type textarea "x"
type textarea "8/20/25 Ray and Izzy provided service parts and labo"
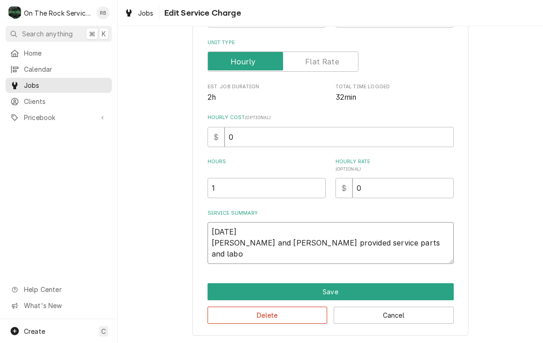
type textarea "x"
type textarea "8/20/25 Ray and Izzy provided service parts and labor"
type textarea "x"
type textarea "8/20/25 Ray and Izzy provided service parts and labor"
type textarea "x"
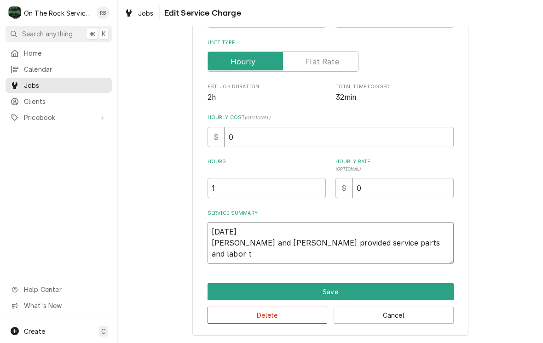
type textarea "8/20/25 Ray and Izzy provided service parts and labor to"
type textarea "x"
type textarea "8/20/25 Ray and Izzy provided service parts and labor top"
type textarea "x"
type textarea "8/20/25 Ray and Izzy provided service parts and labor to"
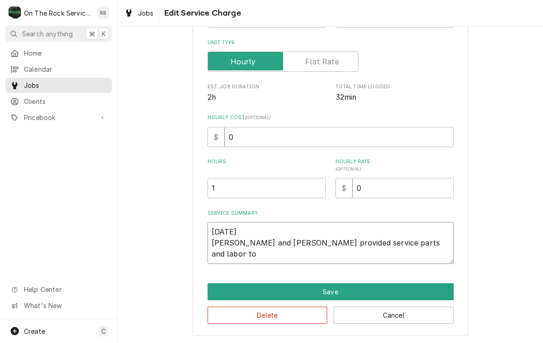
type textarea "x"
type textarea "8/20/25 Ray and Izzy provided service parts and labor to"
type textarea "x"
type textarea "8/20/25 Ray and Izzy provided service parts and labor to d"
type textarea "x"
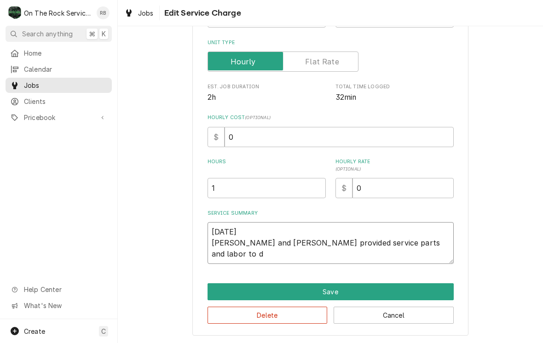
type textarea "8/20/25 Ray and Izzy provided service parts and labor to diagnose"
type textarea "x"
type textarea "8/20/25 Ray and Izzy provided service parts and labor to diagnose"
type textarea "x"
type textarea "8/20/25 Ray and Izzy provided service parts and labor to diagnose u"
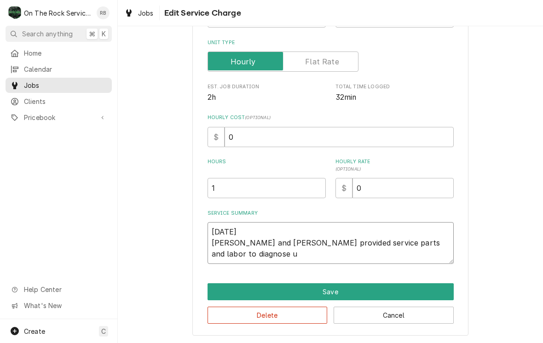
type textarea "x"
type textarea "8/20/25 Ray and Izzy provided service parts and labor to diagnose un"
type textarea "x"
type textarea "8/20/25 Ray and Izzy provided service parts and labor to diagnose uni"
type textarea "x"
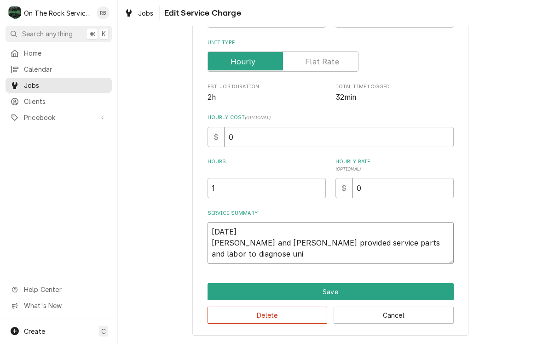
type textarea "8/20/25 Ray and Izzy provided service parts and labor to diagnose unit"
type textarea "x"
type textarea "8/20/25 Ray and Izzy provided service parts and labor to diagnose unit"
type textarea "x"
type textarea "8/20/25 Ray and Izzy provided service parts and labor to diagnose unit"
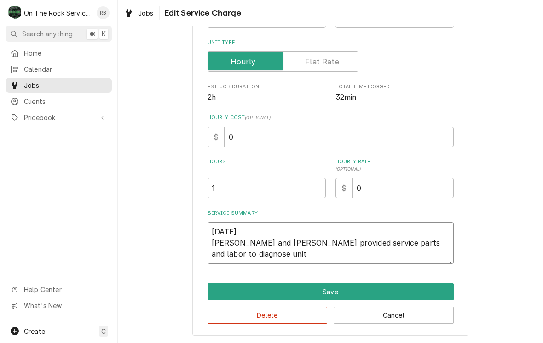
type textarea "x"
type textarea "8/20/25 Ray and Izzy provided service parts and labor to diagnose unit U"
type textarea "x"
type textarea "8/20/25 Ray and Izzy provided service parts and labor to diagnose unit Up"
type textarea "x"
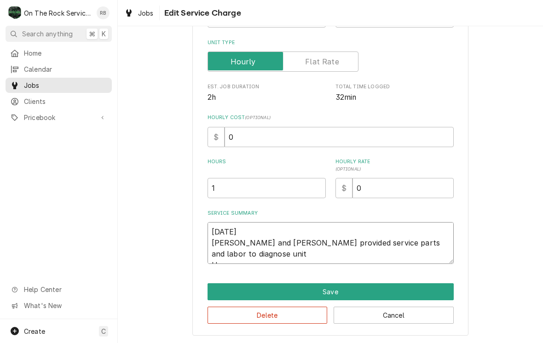
type textarea "8/20/25 Ray and Izzy provided service parts and labor to diagnose unit Upo"
type textarea "x"
type textarea "8/20/25 Ray and Izzy provided service parts and labor to diagnose unit Upon"
type textarea "x"
type textarea "8/20/25 Ray and Izzy provided service parts and labor to diagnose unit Upon"
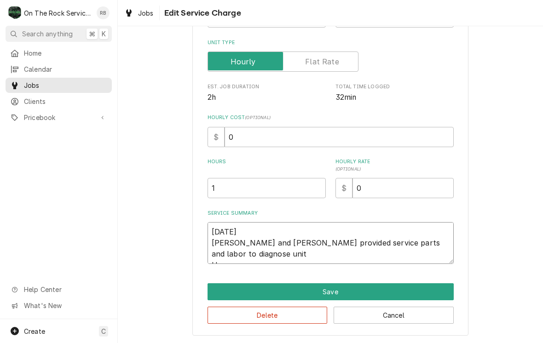
type textarea "x"
type textarea "8/20/25 Ray and Izzy provided service parts and labor to diagnose unit Upon i"
type textarea "x"
type textarea "8/20/25 Ray and Izzy provided service parts and labor to diagnose unit Upon in"
type textarea "x"
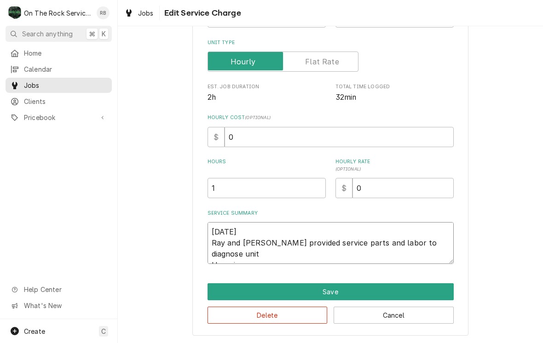
type textarea "8/20/25 Ray and Izzy provided service parts and labor to diagnose unit Upon ins…"
type textarea "x"
type textarea "8/20/25 Ray and Izzy provided service parts and labor to diagnose unit Upon ins…"
type textarea "x"
type textarea "8/20/25 Ray and Izzy provided service parts and labor to diagnose unit Upon ins…"
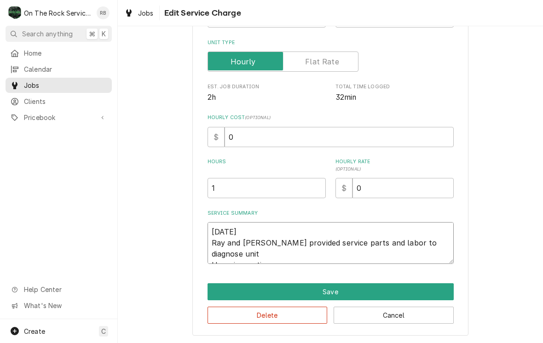
type textarea "x"
type textarea "8/20/25 Ray and Izzy provided service parts and labor to diagnose unit Upon ins…"
type textarea "x"
type textarea "8/20/25 Ray and Izzy provided service parts and labor to diagnose unit Upon ins…"
type textarea "x"
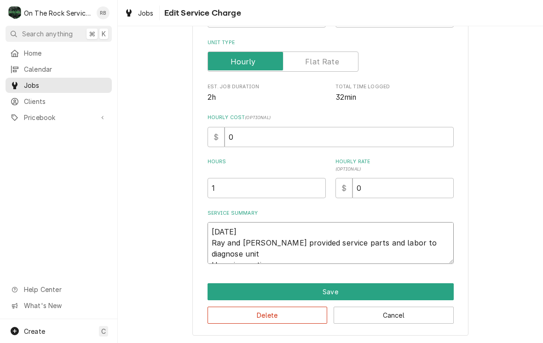
type textarea "8/20/25 Ray and Izzy provided service parts and labor to diagnose unit Upon ins…"
type textarea "x"
type textarea "8/20/25 Ray and Izzy provided service parts and labor to diagnose unit Upon ins…"
type textarea "x"
type textarea "8/20/25 Ray and Izzy provided service parts and labor to diagnose unit Upon ins…"
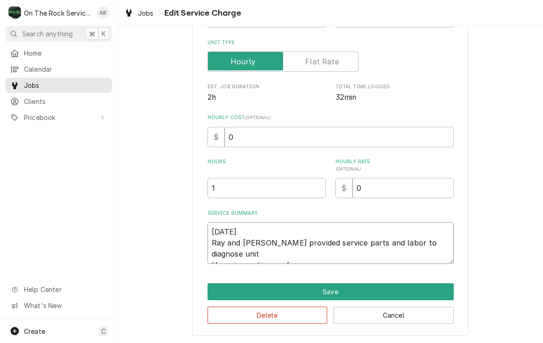
type textarea "x"
type textarea "8/20/25 Ray and Izzy provided service parts and labor to diagnose unit Upon ins…"
type textarea "x"
type textarea "8/20/25 Ray and Izzy provided service parts and labor to diagnose unit Upon ins…"
type textarea "x"
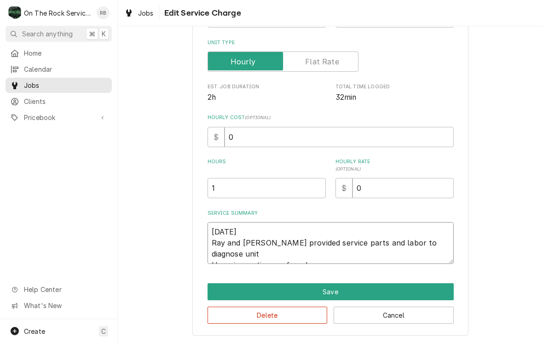
type textarea "8/20/25 Ray and Izzy provided service parts and labor to diagnose unit Upon ins…"
type textarea "x"
type textarea "8/20/25 Ray and Izzy provided service parts and labor to diagnose unit Upon ins…"
type textarea "x"
type textarea "8/20/25 Ray and Izzy provided service parts and labor to diagnose unit Upon ins…"
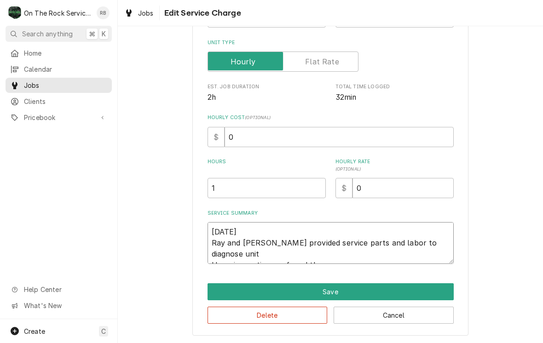
type textarea "x"
type textarea "8/20/25 Ray and Izzy provided service parts and labor to diagnose unit Upon ins…"
type textarea "x"
type textarea "8/20/25 Ray and Izzy provided service parts and labor to diagnose unit Upon ins…"
type textarea "x"
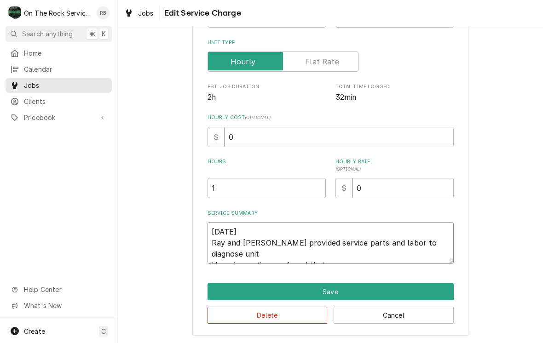
type textarea "8/20/25 Ray and Izzy provided service parts and labor to diagnose unit Upon ins…"
type textarea "x"
type textarea "8/20/25 Ray and Izzy provided service parts and labor to diagnose unit Upon ins…"
type textarea "x"
type textarea "8/20/25 Ray and Izzy provided service parts and labor to diagnose unit Upon ins…"
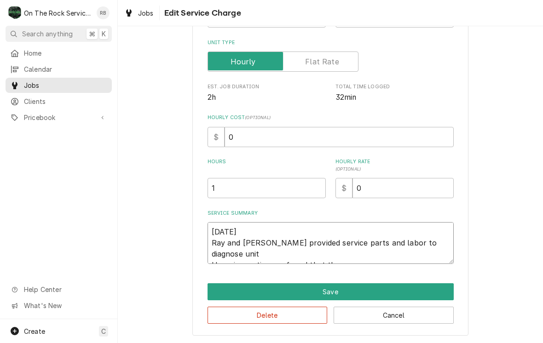
type textarea "x"
type textarea "8/20/25 Ray and Izzy provided service parts and labor to diagnose unit Upon ins…"
click at [357, 252] on textarea "8/20/25 Ray and Izzy provided service parts and labor to diagnose unit Upon ins…" at bounding box center [330, 243] width 246 height 42
click at [345, 252] on textarea "8/20/25 Ray and Izzy provided service parts and labor to diagnose unit Upon ins…" at bounding box center [330, 243] width 246 height 42
click at [418, 254] on textarea "8/20/25 Ray and Izzy provided service parts and labor to diagnose unit Upon ins…" at bounding box center [330, 243] width 246 height 42
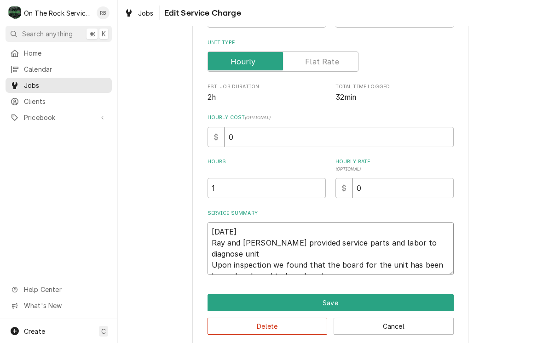
click at [285, 263] on textarea "8/20/25 Ray and Izzy provided service parts and labor to diagnose unit Upon ins…" at bounding box center [330, 248] width 246 height 53
click at [297, 266] on textarea "8/20/25 Ray and Izzy provided service parts and labor to diagnose unit Upon ins…" at bounding box center [330, 248] width 246 height 53
click at [290, 264] on textarea "8/20/25 Ray and Izzy provided service parts and labor to diagnose unit Upon ins…" at bounding box center [330, 248] width 246 height 53
click at [269, 261] on textarea "8/20/25 Ray and Izzy provided service parts and labor to diagnose unit Upon ins…" at bounding box center [330, 248] width 246 height 53
click at [338, 268] on textarea "8/20/25 Ray and Izzy provided service parts and labor to diagnose unit Upon ins…" at bounding box center [330, 248] width 246 height 53
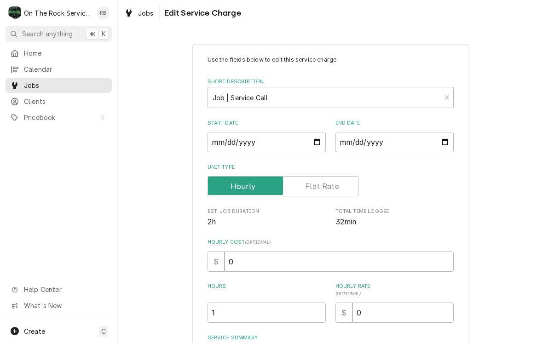
scroll to position [0, 0]
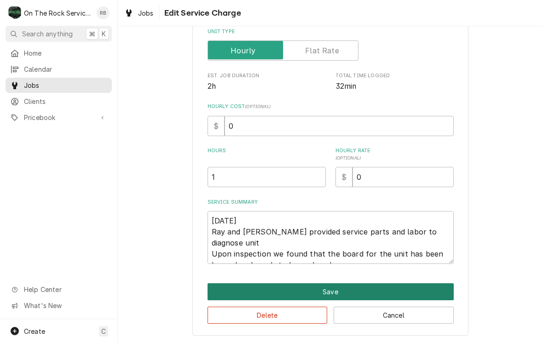
click at [319, 290] on button "Save" at bounding box center [330, 291] width 246 height 17
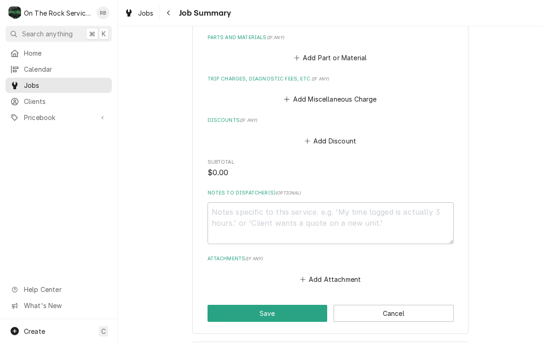
scroll to position [443, 0]
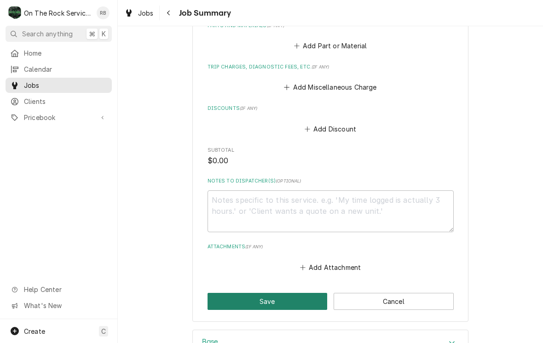
click at [299, 299] on button "Save" at bounding box center [267, 301] width 120 height 17
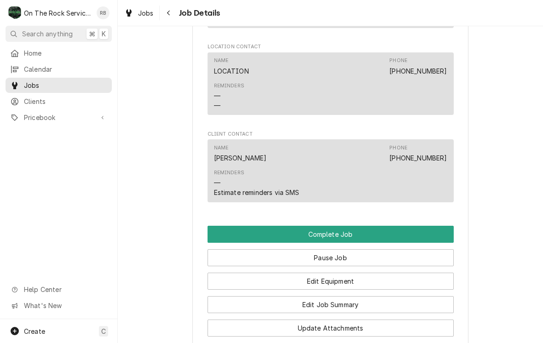
scroll to position [784, 0]
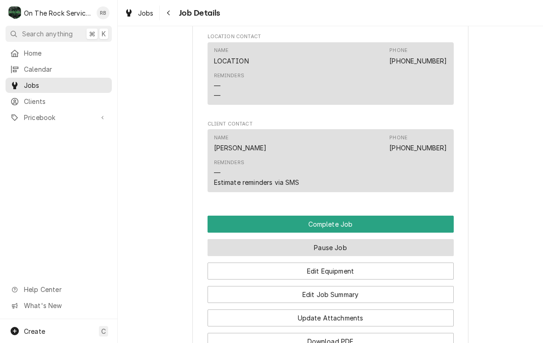
click at [425, 244] on button "Pause Job" at bounding box center [330, 247] width 246 height 17
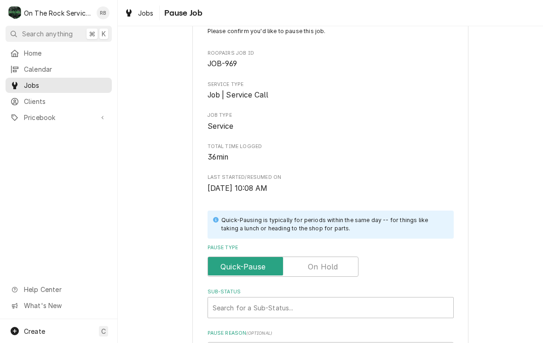
scroll to position [37, 0]
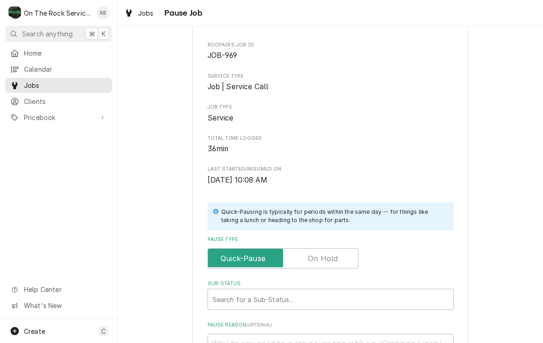
click at [335, 261] on input "Pause Type" at bounding box center [283, 258] width 143 height 20
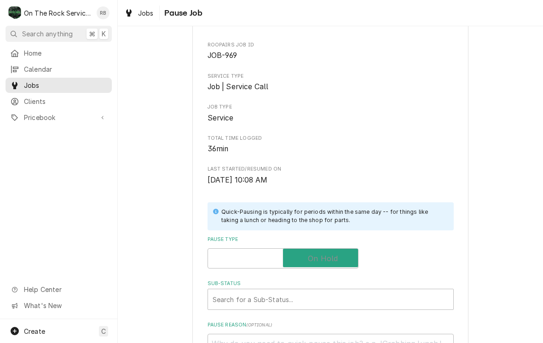
checkbox input "true"
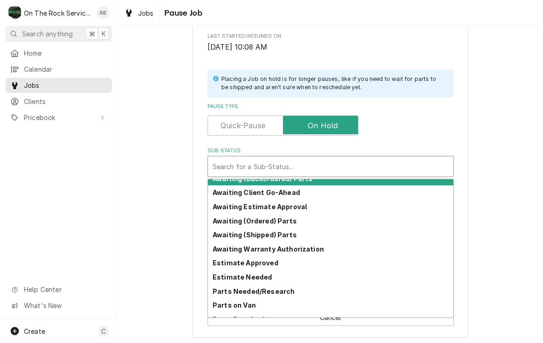
scroll to position [6, 0]
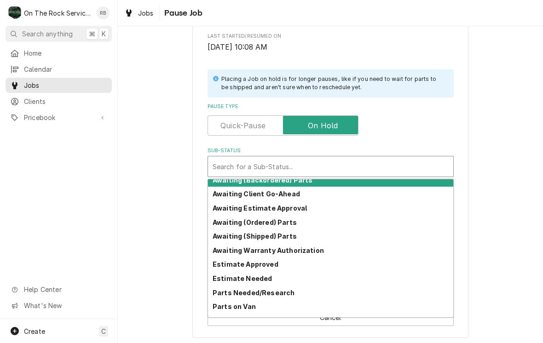
click at [293, 235] on div "Awaiting (Shipped) Parts" at bounding box center [330, 236] width 245 height 14
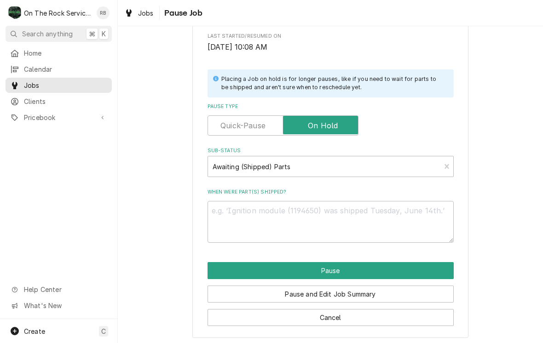
scroll to position [159, 0]
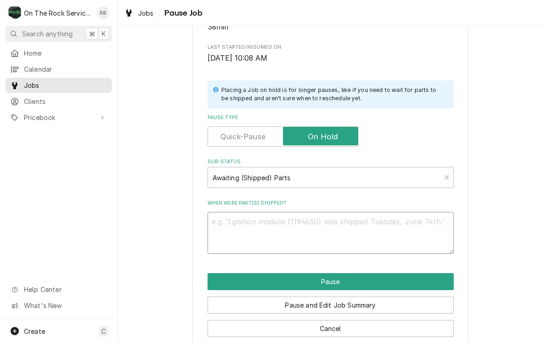
click at [388, 225] on textarea "When were part(s) shipped?" at bounding box center [330, 233] width 246 height 42
type textarea "x"
type textarea "8"
type textarea "x"
type textarea "8/"
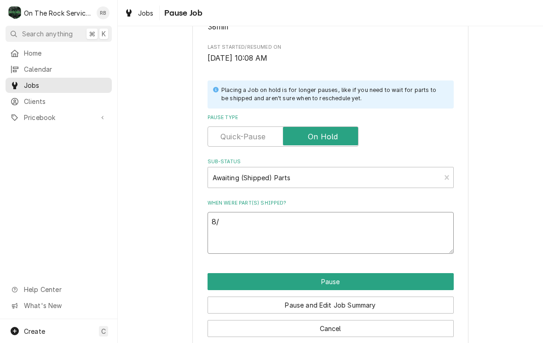
type textarea "x"
type textarea "8/2"
type textarea "x"
type textarea "8/20"
type textarea "x"
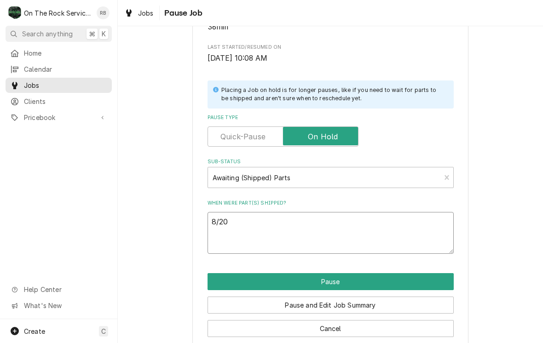
type textarea "8/20/"
type textarea "x"
type textarea "8/20/2"
type textarea "x"
type textarea "8/20/25"
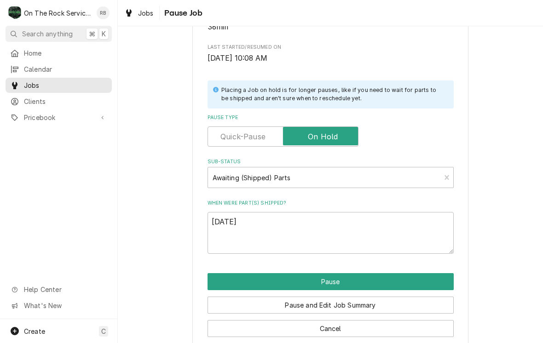
click at [501, 234] on div "Please confirm you'd like to pause this job. Roopairs Job ID JOB-969 Service Ty…" at bounding box center [330, 117] width 425 height 480
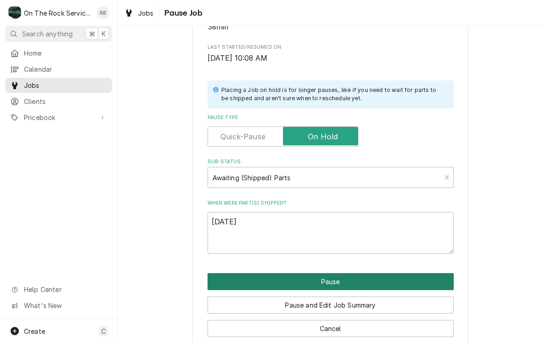
click at [425, 273] on button "Pause" at bounding box center [330, 281] width 246 height 17
type textarea "x"
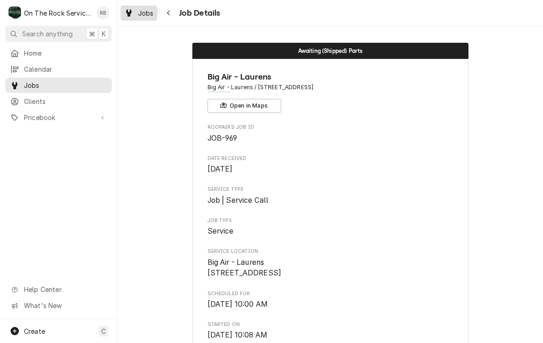
click at [146, 10] on span "Jobs" at bounding box center [146, 13] width 16 height 10
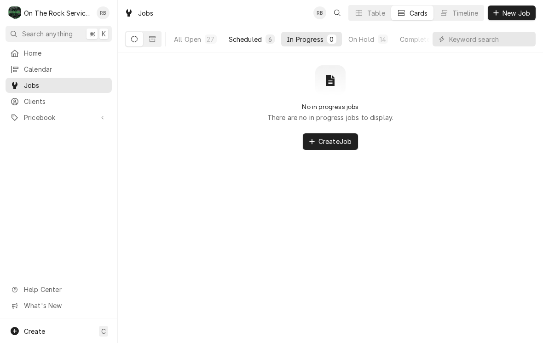
click at [249, 39] on div "Scheduled" at bounding box center [245, 39] width 33 height 10
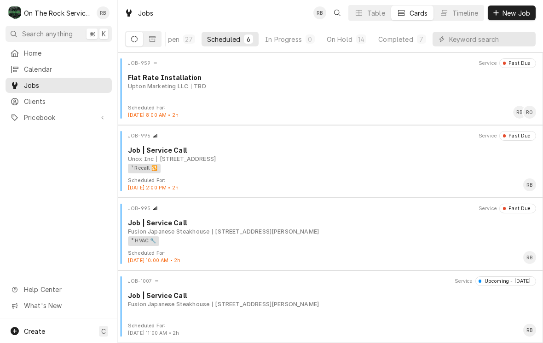
scroll to position [0, 21]
click at [183, 43] on button "All Open 27" at bounding box center [174, 39] width 54 height 15
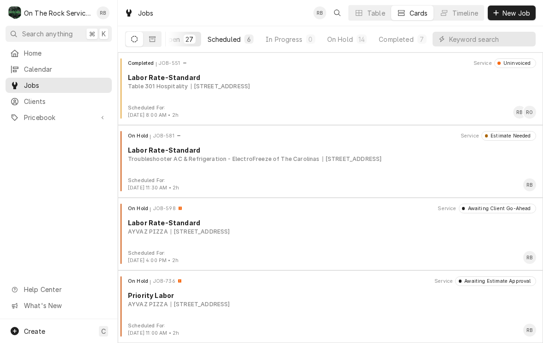
click at [229, 37] on div "Scheduled" at bounding box center [223, 39] width 33 height 10
